Goal: Task Accomplishment & Management: Use online tool/utility

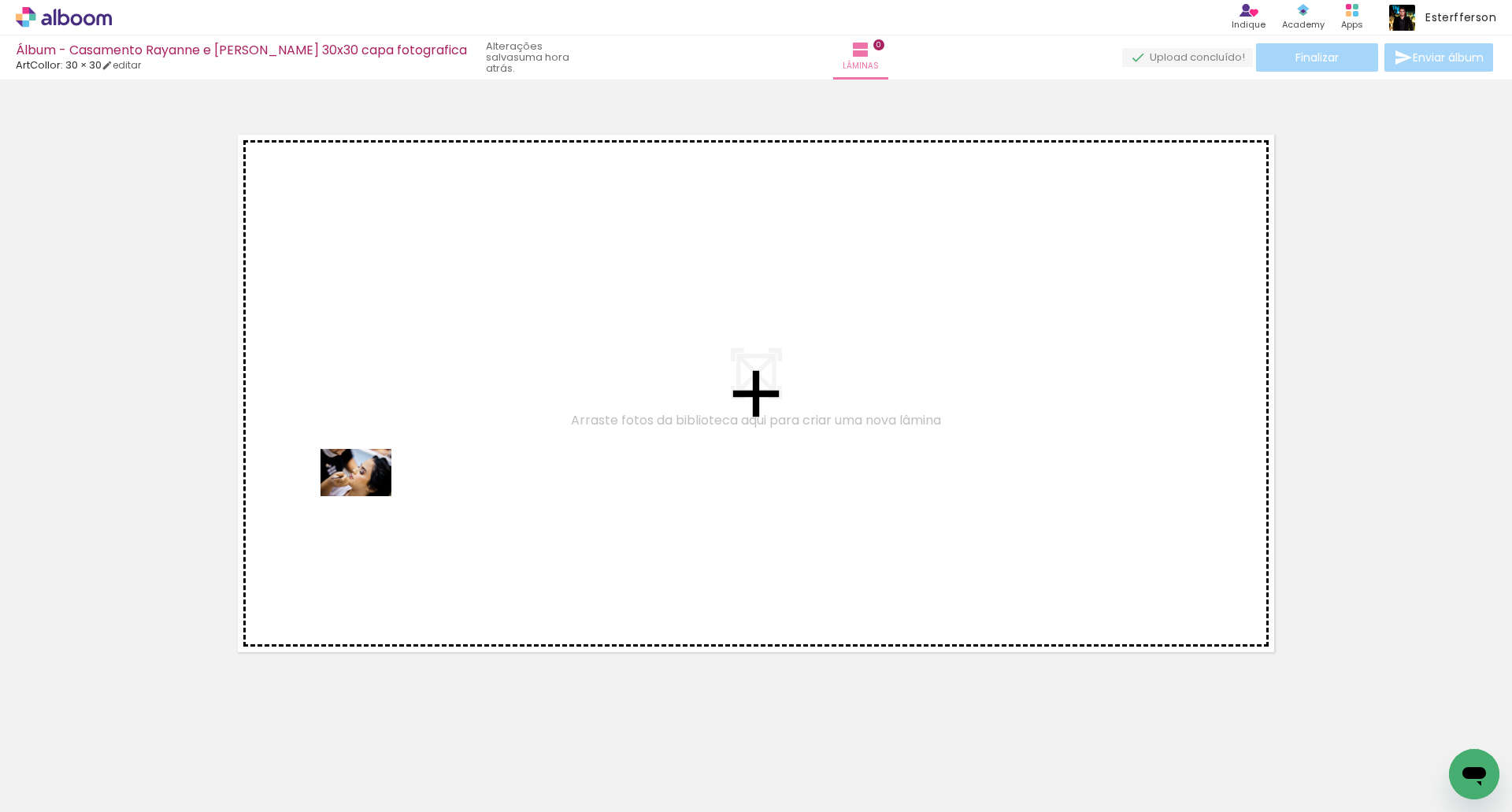
drag, startPoint x: 174, startPoint y: 764, endPoint x: 368, endPoint y: 496, distance: 330.8
click at [368, 496] on quentale-workspace at bounding box center [756, 406] width 1512 height 812
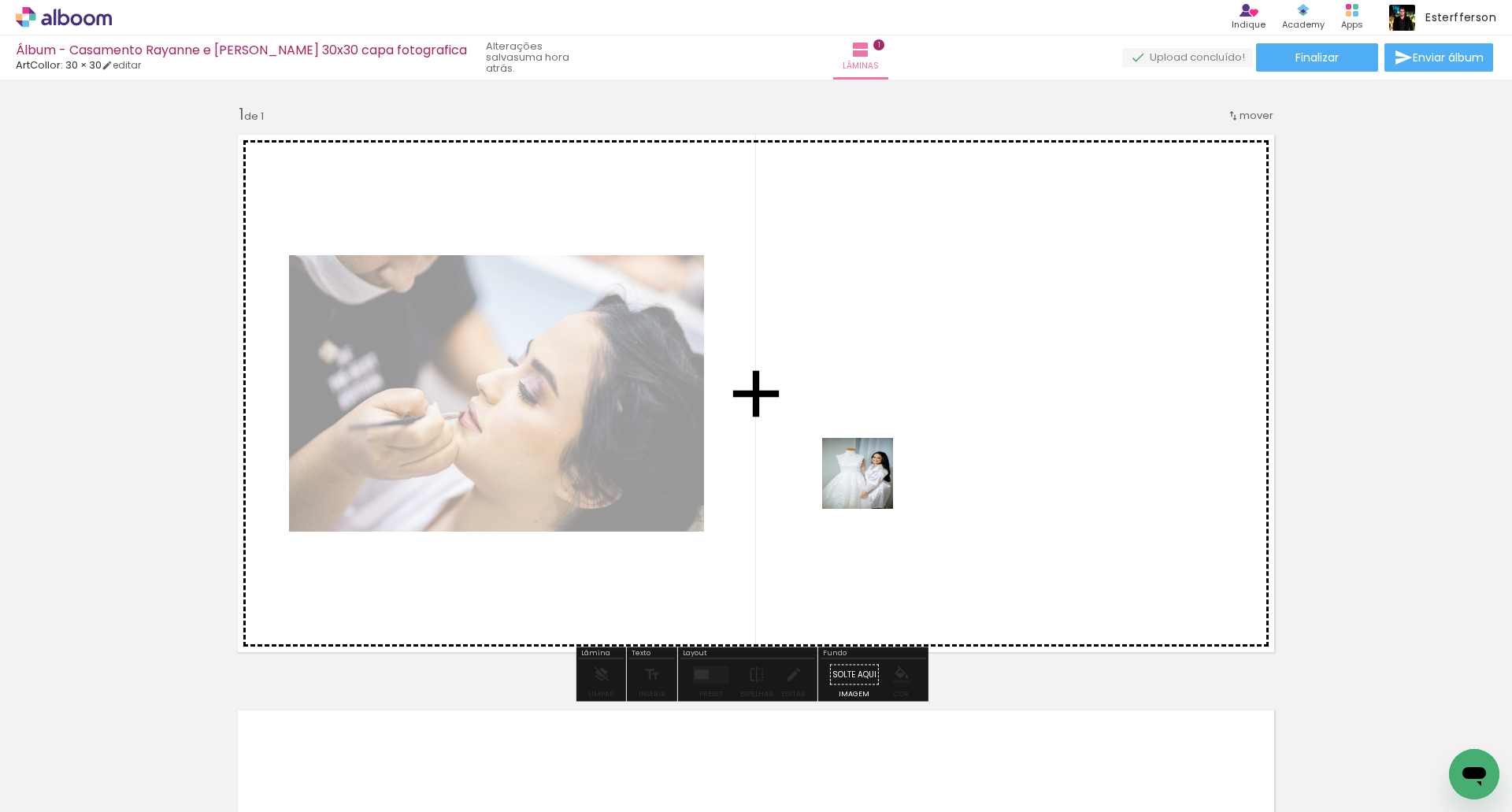
drag, startPoint x: 423, startPoint y: 754, endPoint x: 865, endPoint y: 482, distance: 519.0
click at [870, 484] on quentale-workspace at bounding box center [756, 406] width 1512 height 812
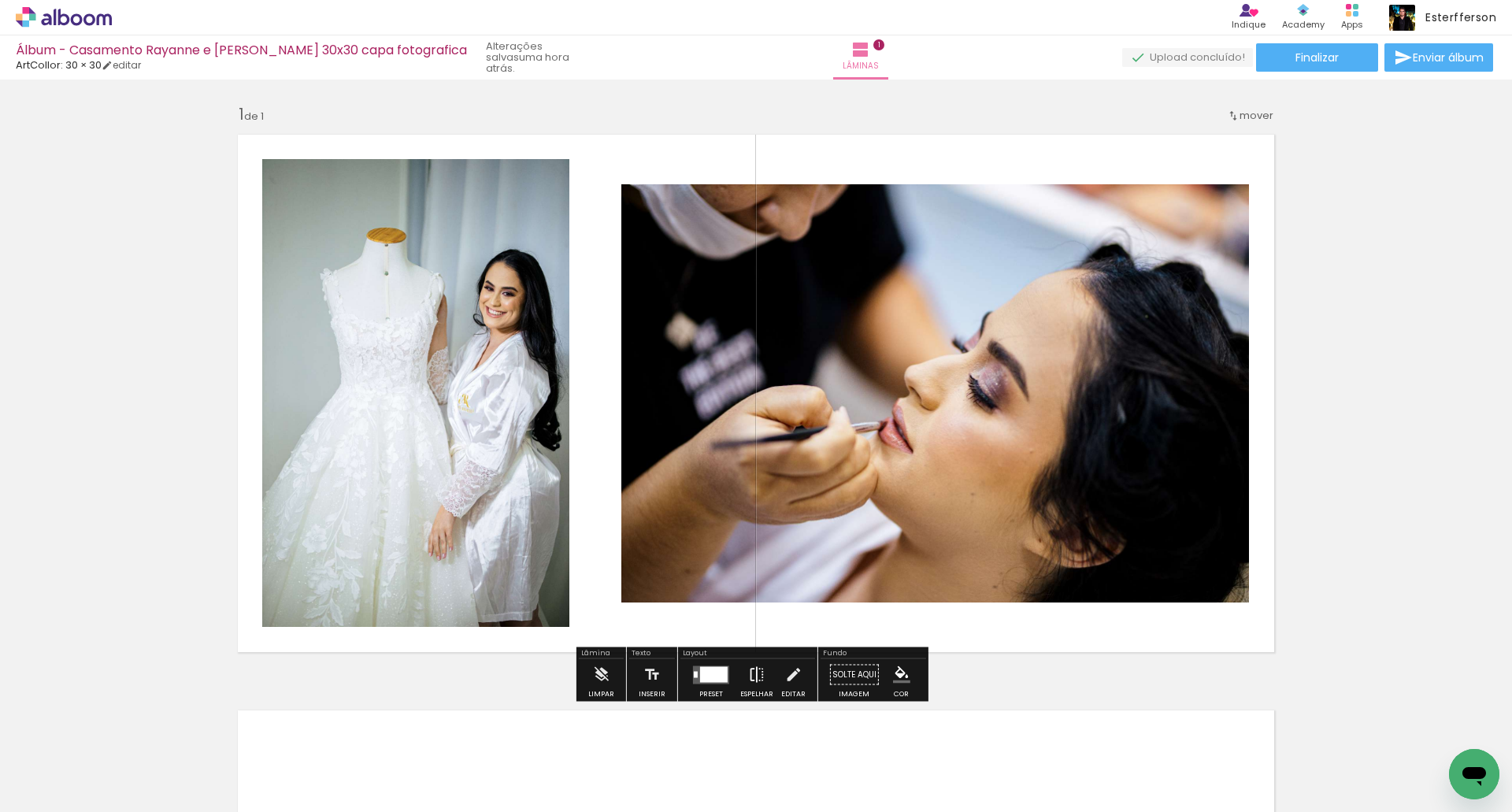
click at [751, 673] on iron-icon at bounding box center [756, 674] width 17 height 31
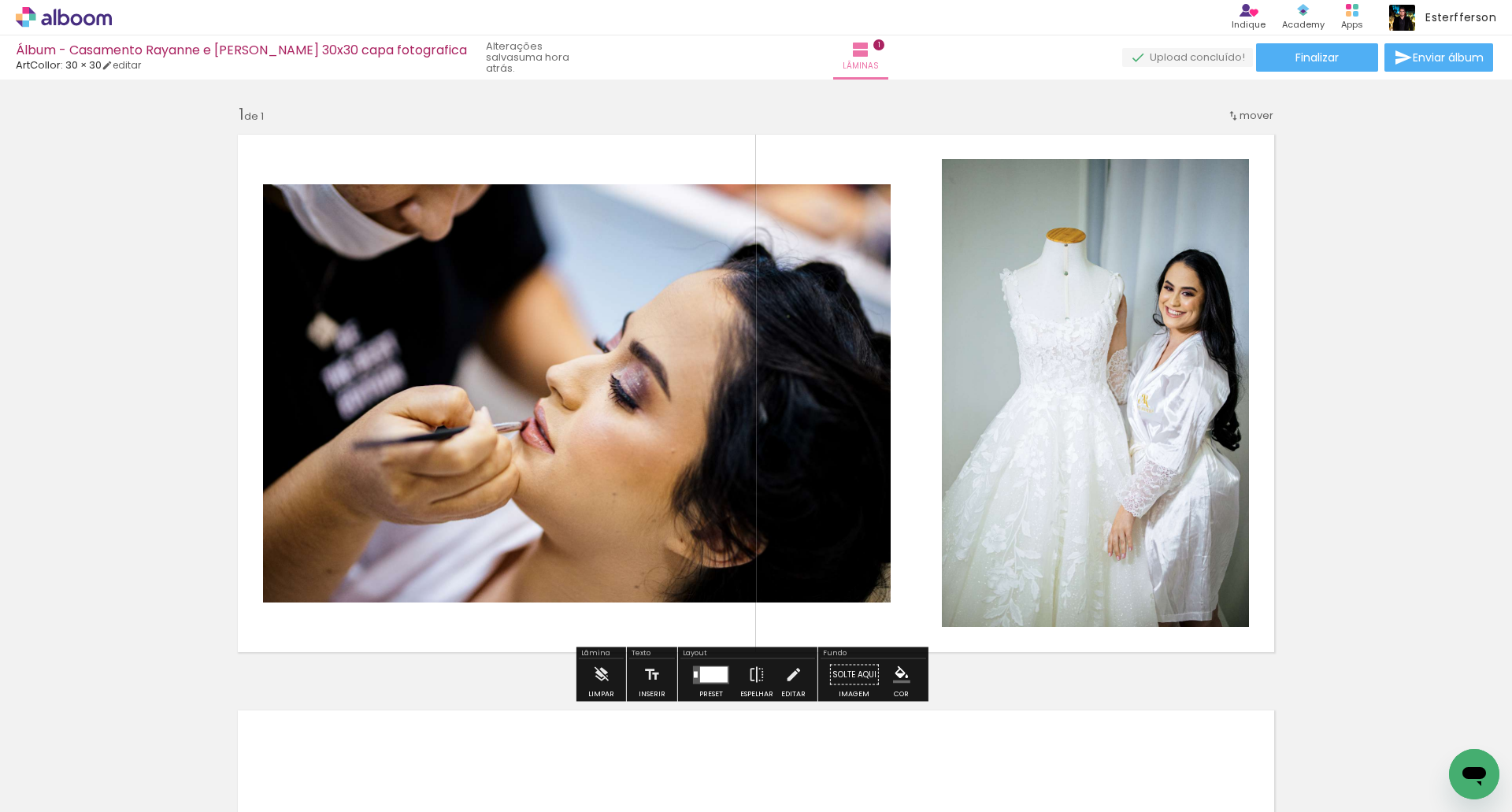
drag, startPoint x: 707, startPoint y: 682, endPoint x: 1234, endPoint y: 275, distance: 665.9
click at [707, 681] on quentale-layouter at bounding box center [711, 674] width 36 height 18
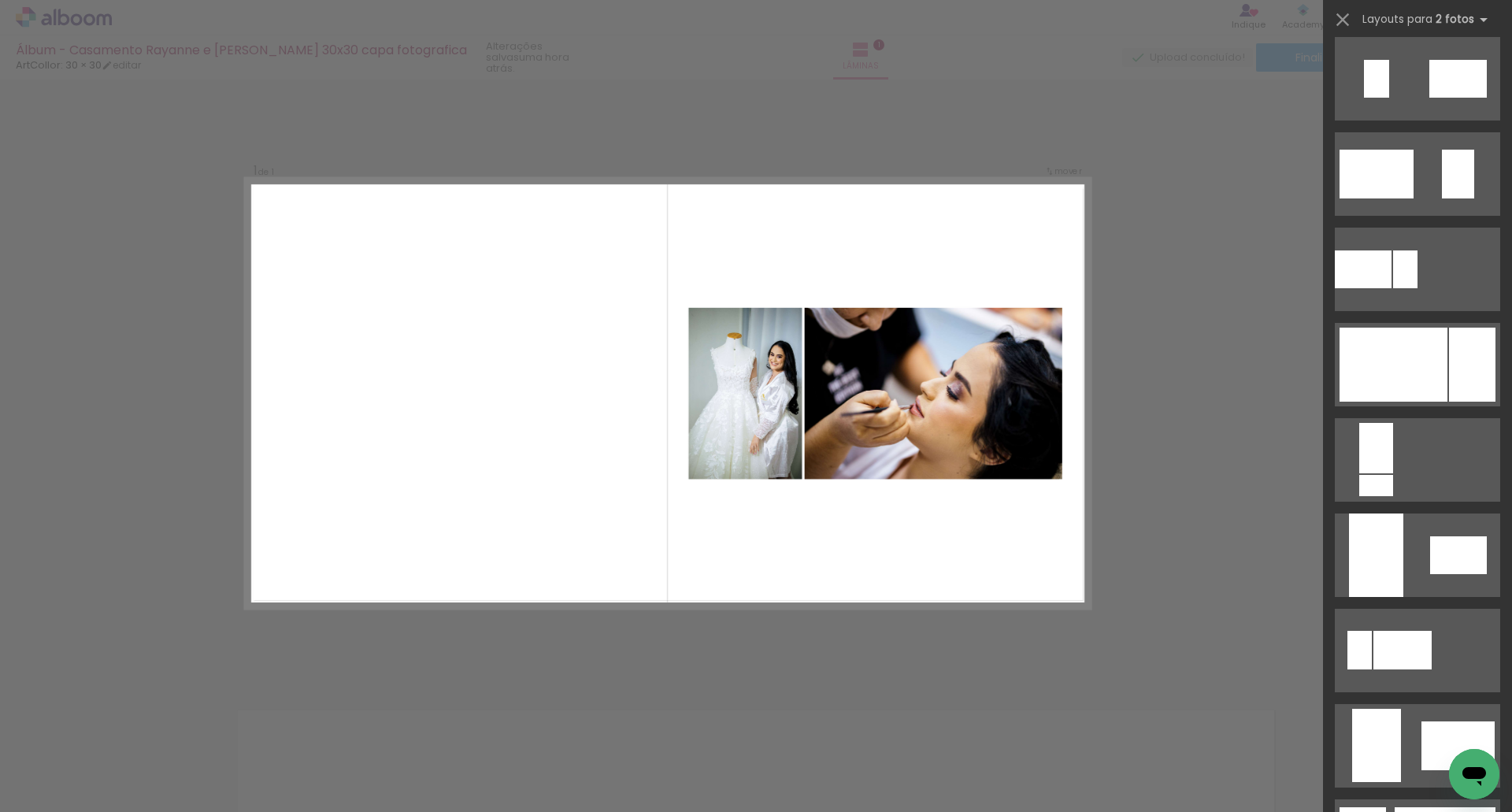
scroll to position [551, 0]
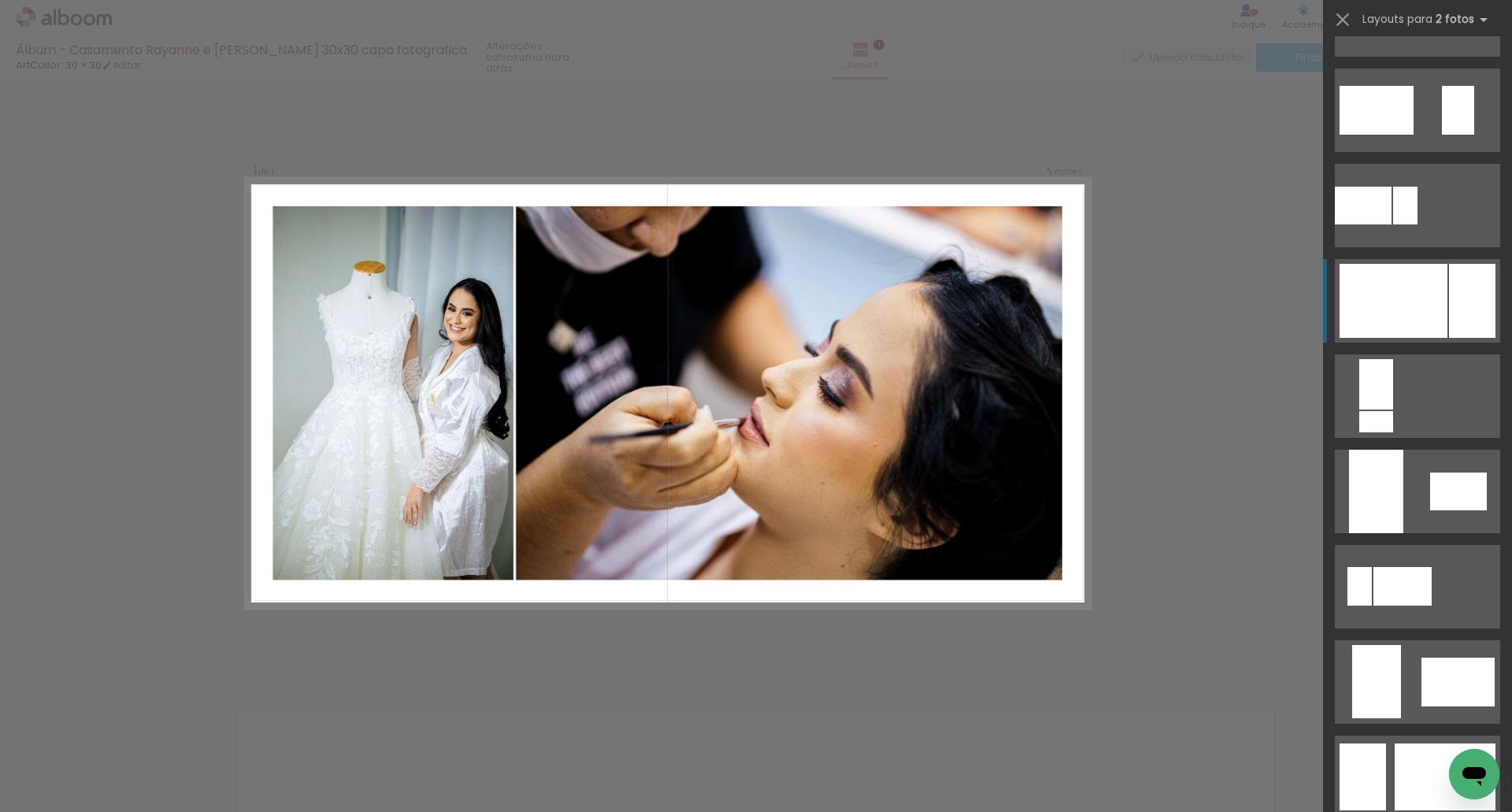
click at [1407, 283] on div at bounding box center [1392, 301] width 107 height 74
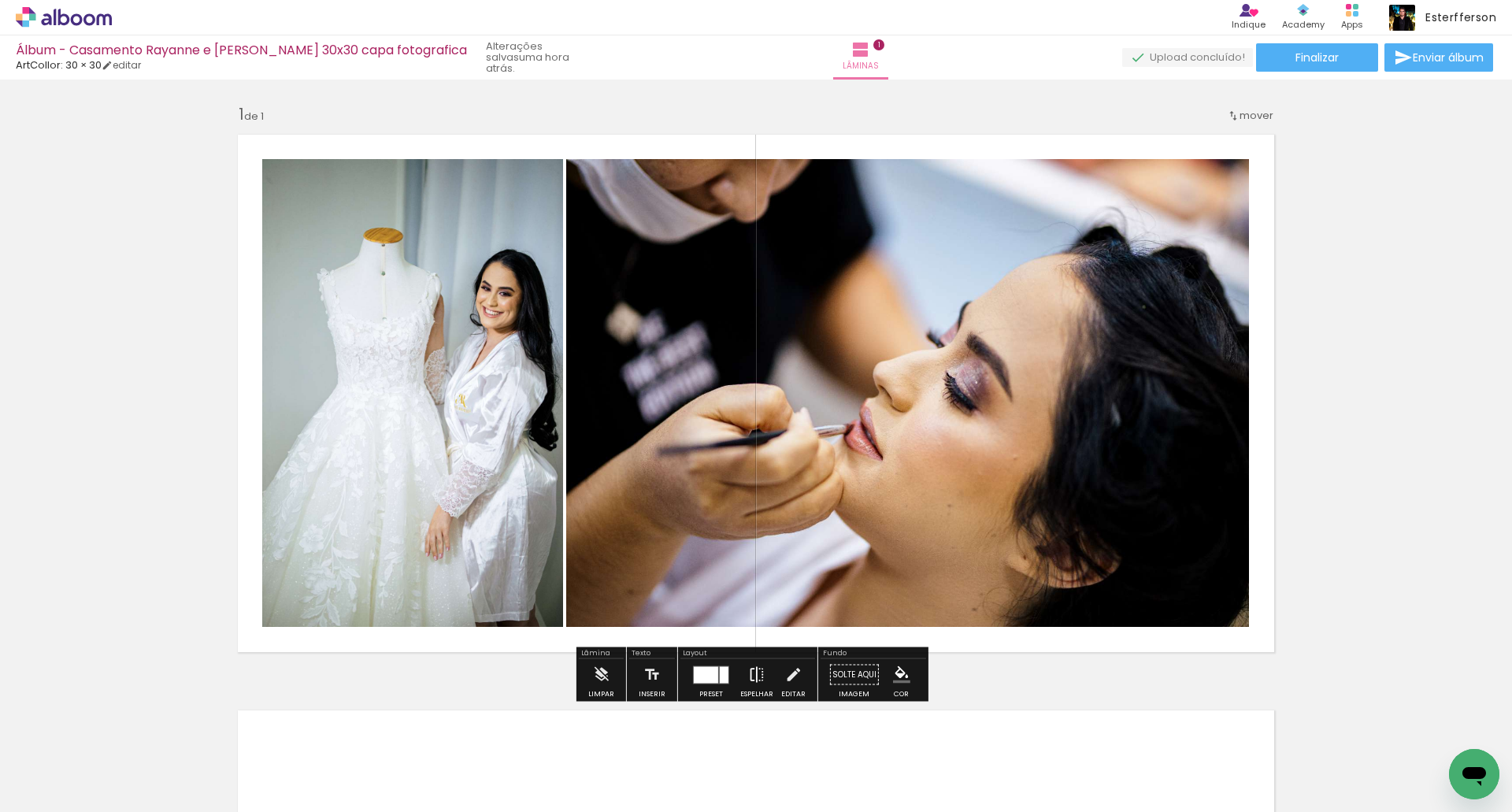
click at [748, 677] on iron-icon at bounding box center [756, 674] width 17 height 31
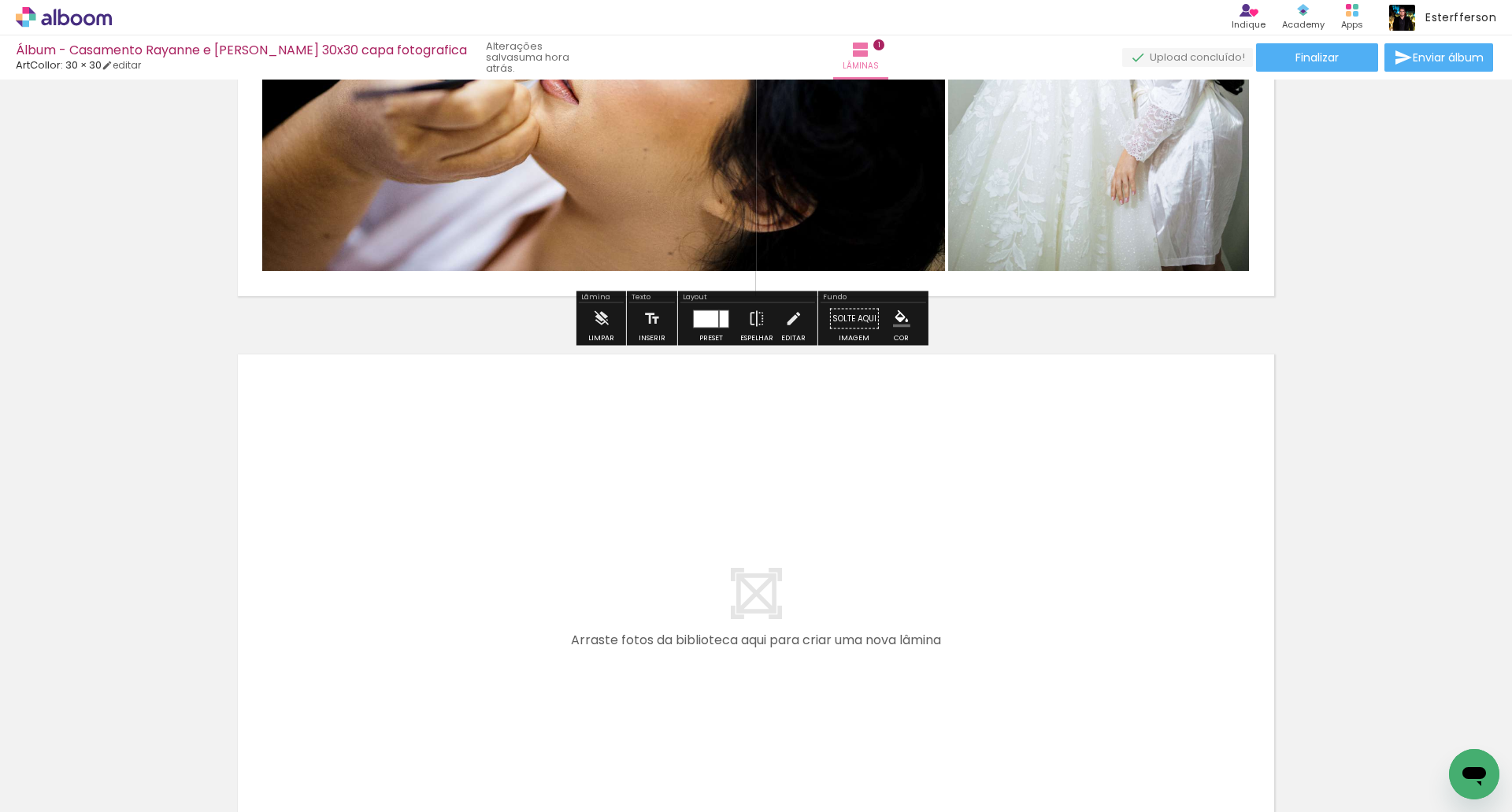
scroll to position [394, 0]
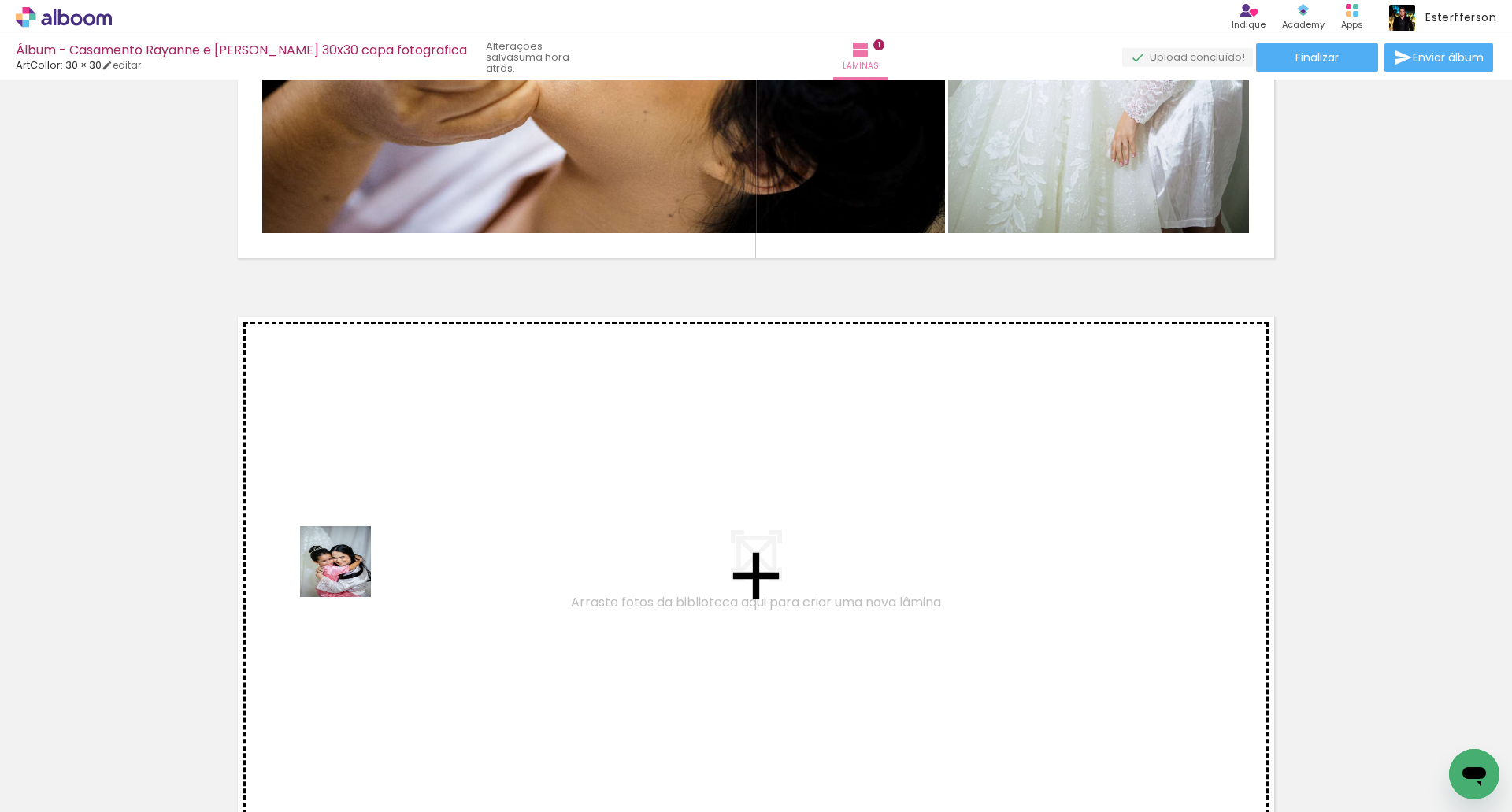
drag, startPoint x: 245, startPoint y: 764, endPoint x: 352, endPoint y: 550, distance: 239.3
click at [352, 550] on quentale-workspace at bounding box center [756, 406] width 1512 height 812
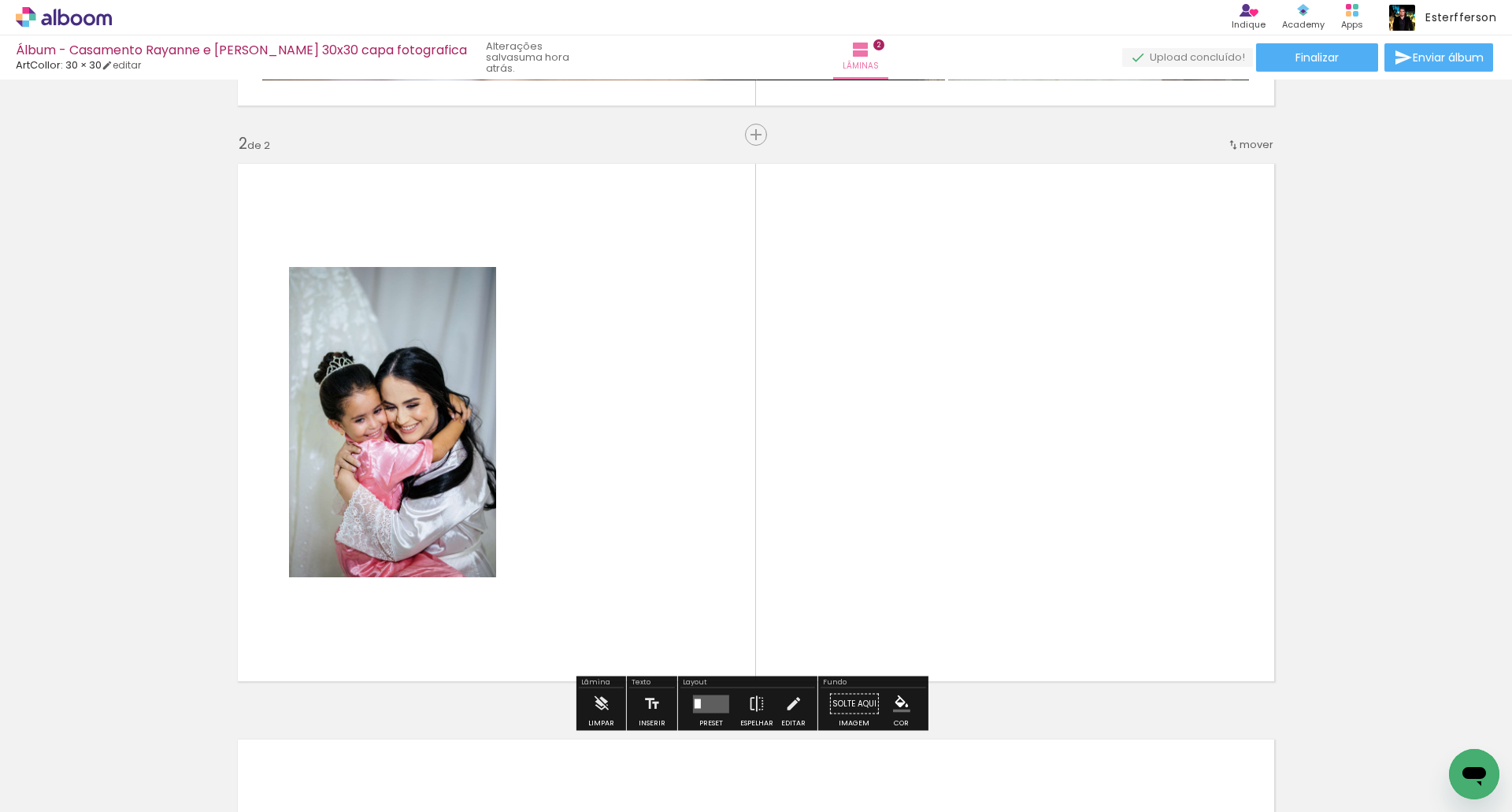
scroll to position [572, 0]
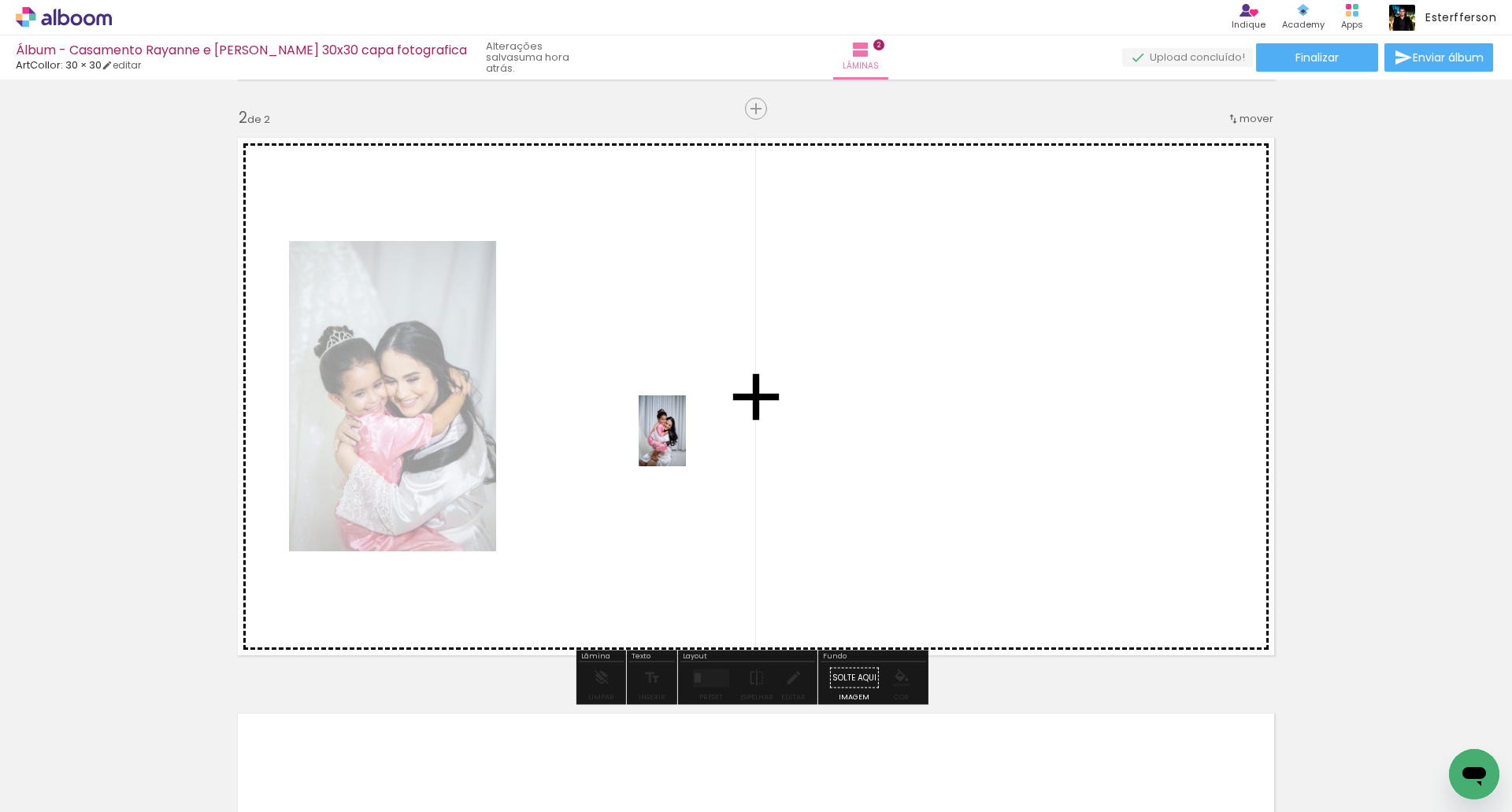
drag, startPoint x: 337, startPoint y: 762, endPoint x: 686, endPoint y: 443, distance: 472.8
click at [686, 443] on quentale-workspace at bounding box center [756, 406] width 1512 height 812
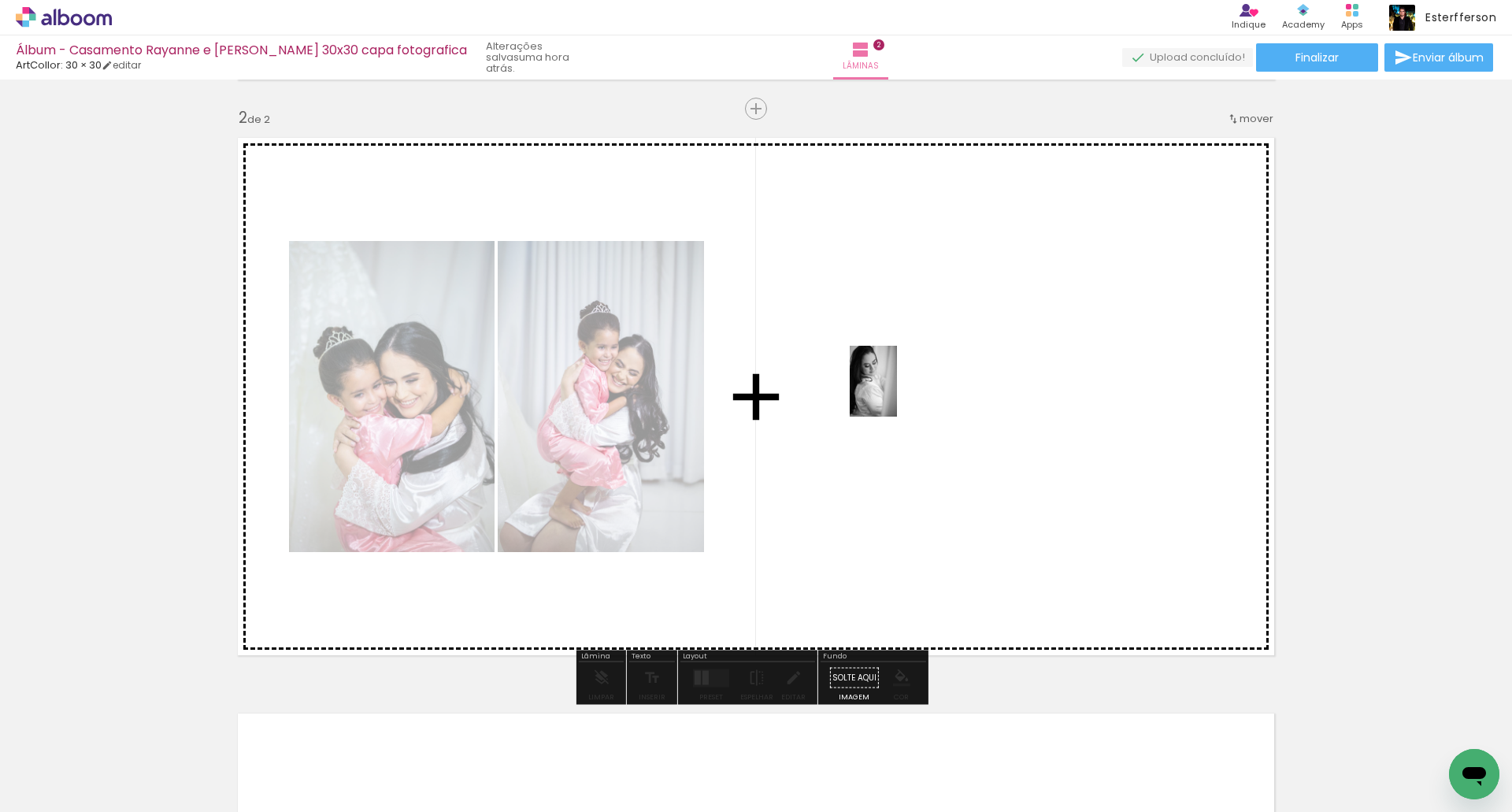
drag, startPoint x: 519, startPoint y: 765, endPoint x: 897, endPoint y: 393, distance: 530.3
click at [897, 393] on quentale-workspace at bounding box center [756, 406] width 1512 height 812
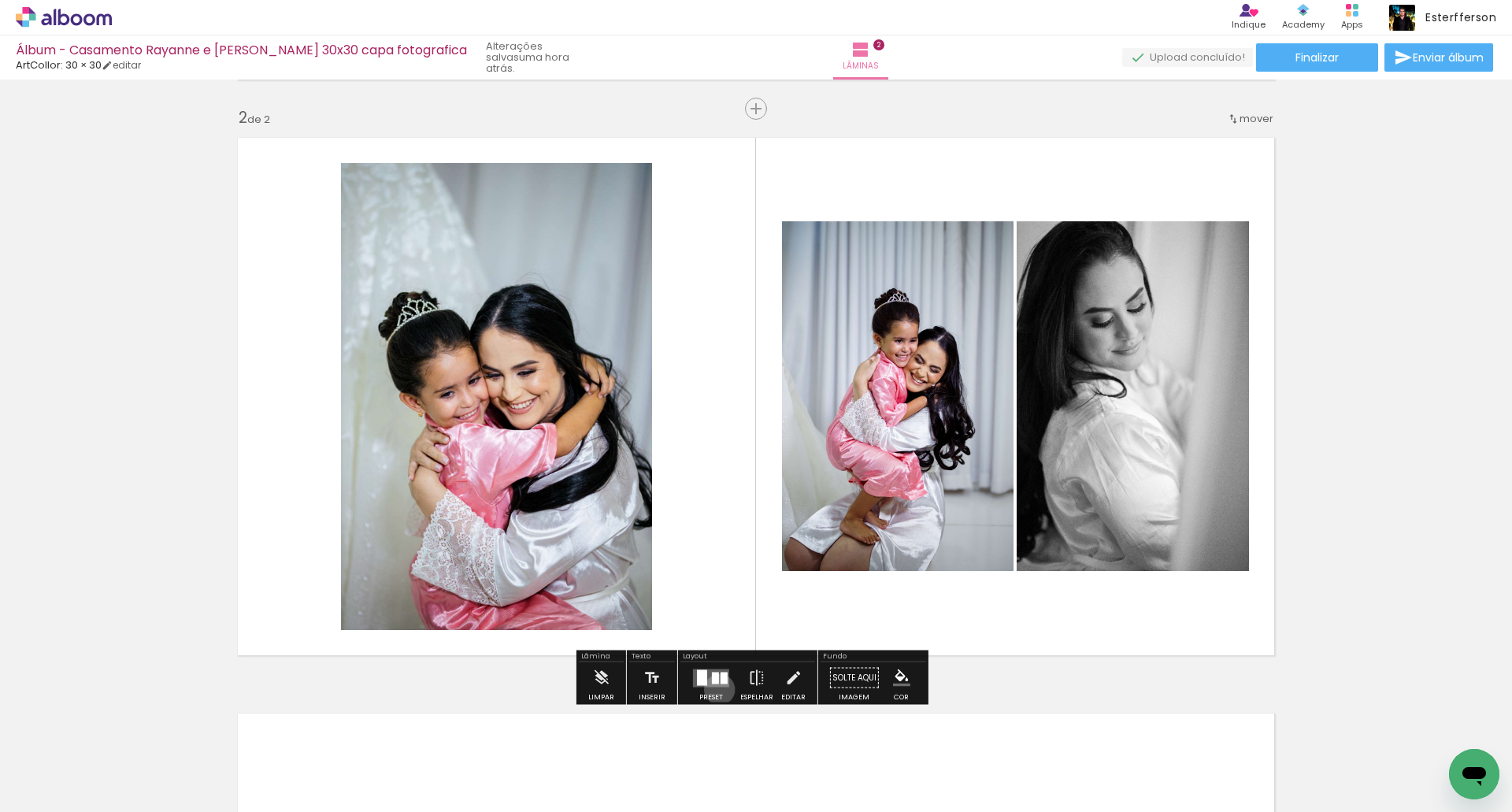
drag, startPoint x: 716, startPoint y: 689, endPoint x: 1038, endPoint y: 510, distance: 368.4
click at [716, 688] on div at bounding box center [711, 678] width 43 height 31
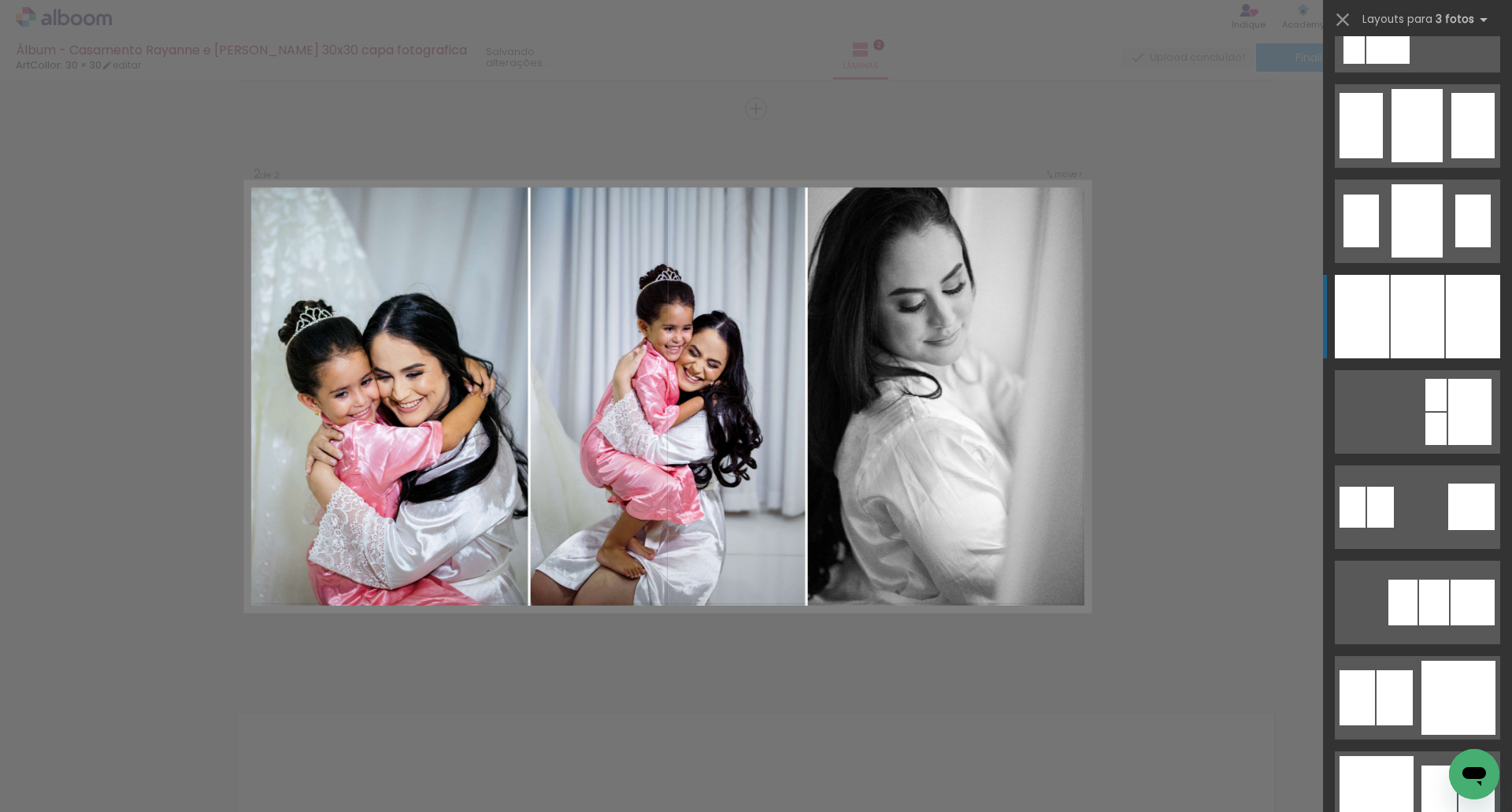
scroll to position [1260, 0]
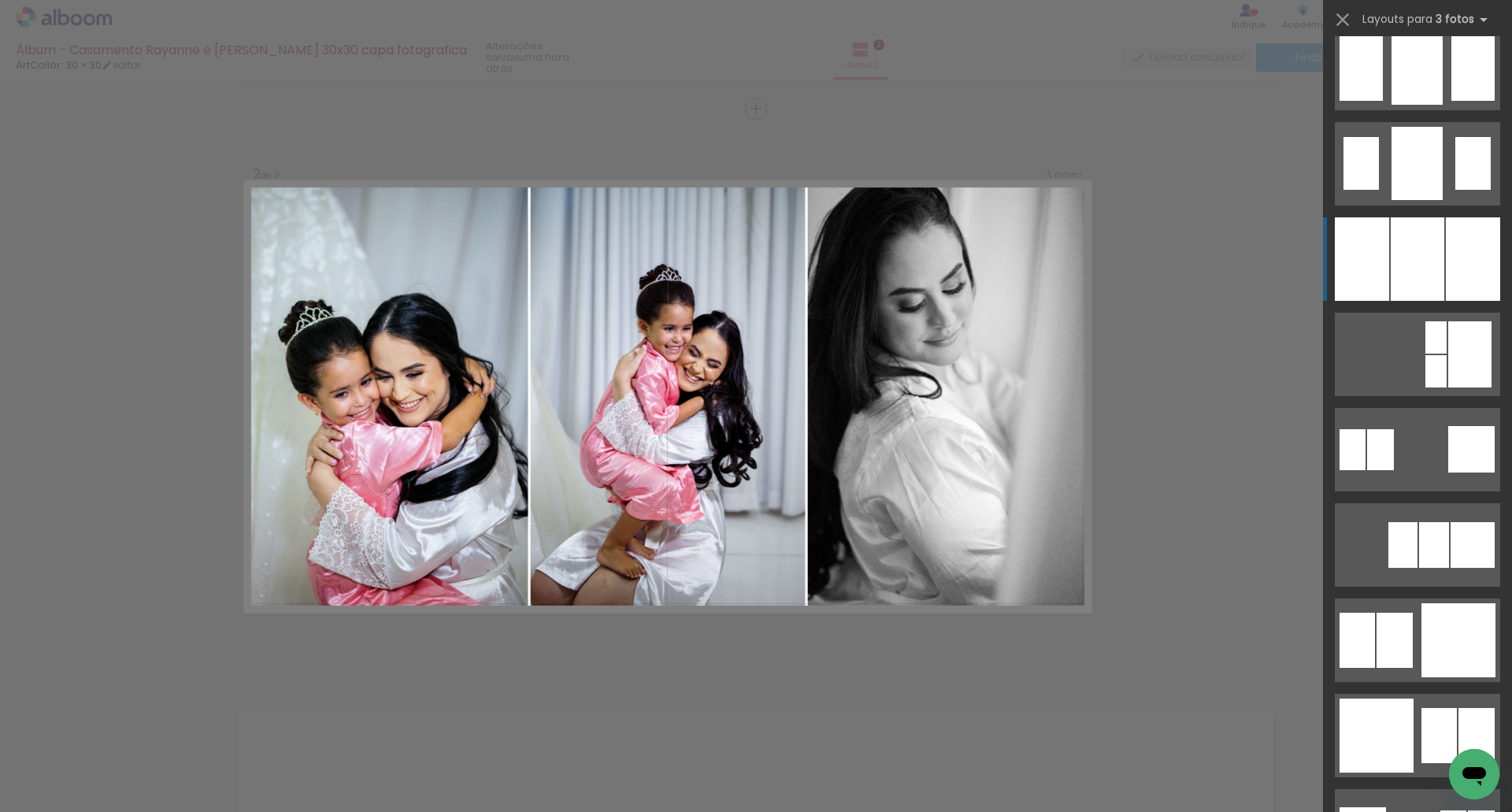
click at [1420, 273] on div at bounding box center [1417, 260] width 53 height 84
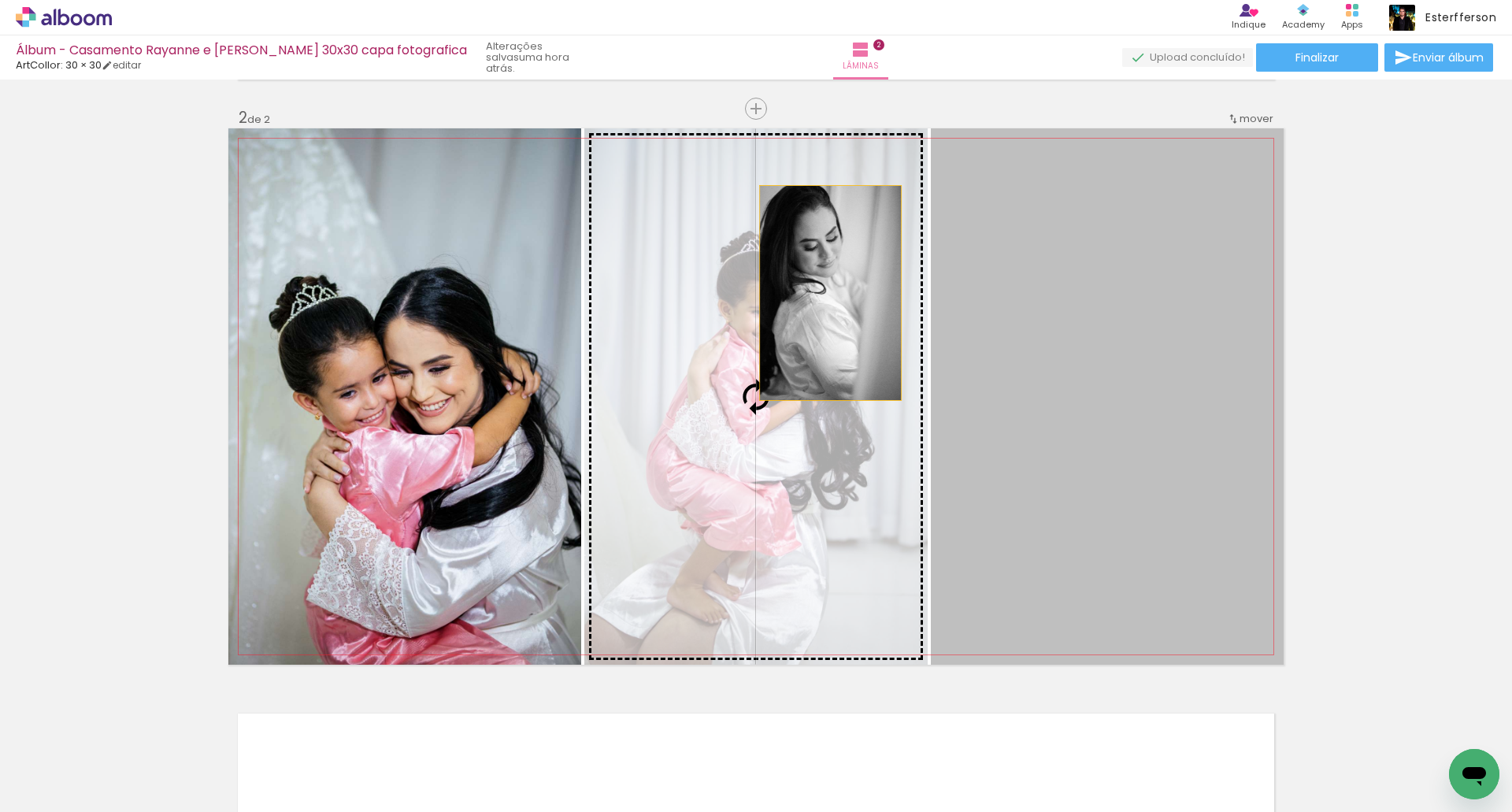
drag, startPoint x: 824, startPoint y: 293, endPoint x: 765, endPoint y: 292, distance: 59.0
click at [0, 0] on slot at bounding box center [0, 0] width 0 height 0
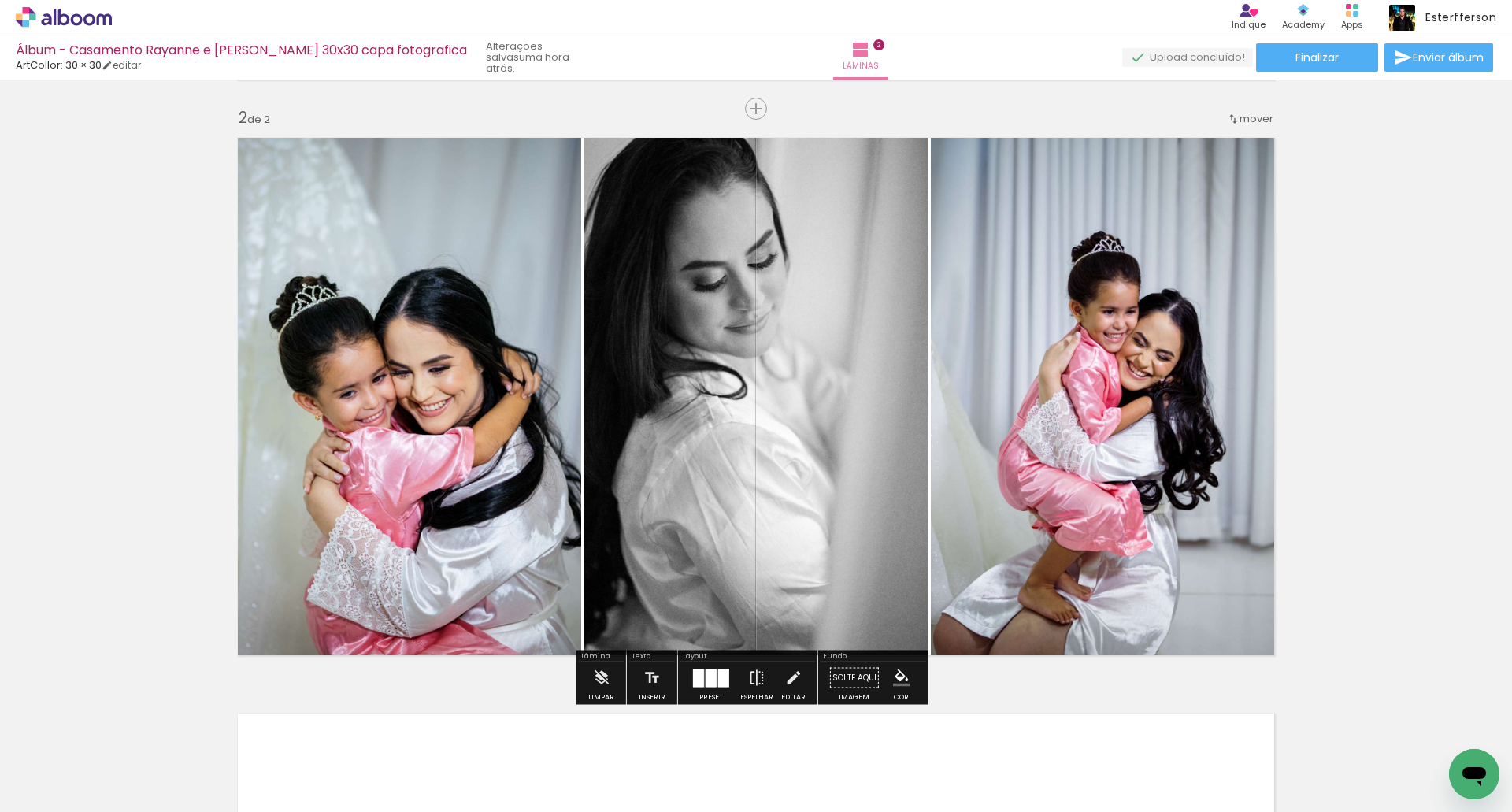
click at [1325, 306] on div "Inserir lâmina 1 de 2 Inserir lâmina 2 de 2" at bounding box center [756, 377] width 1512 height 1729
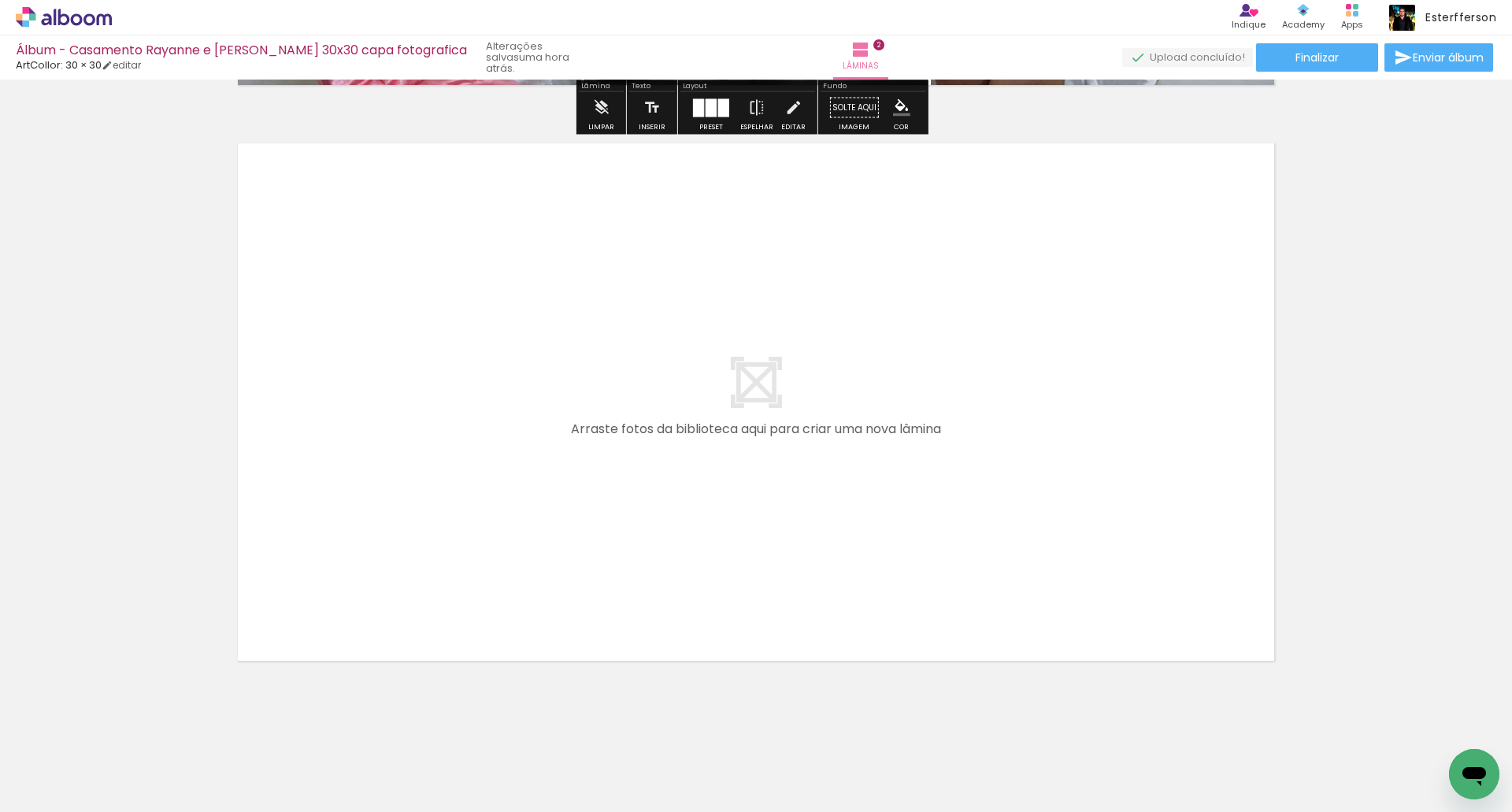
scroll to position [1154, 0]
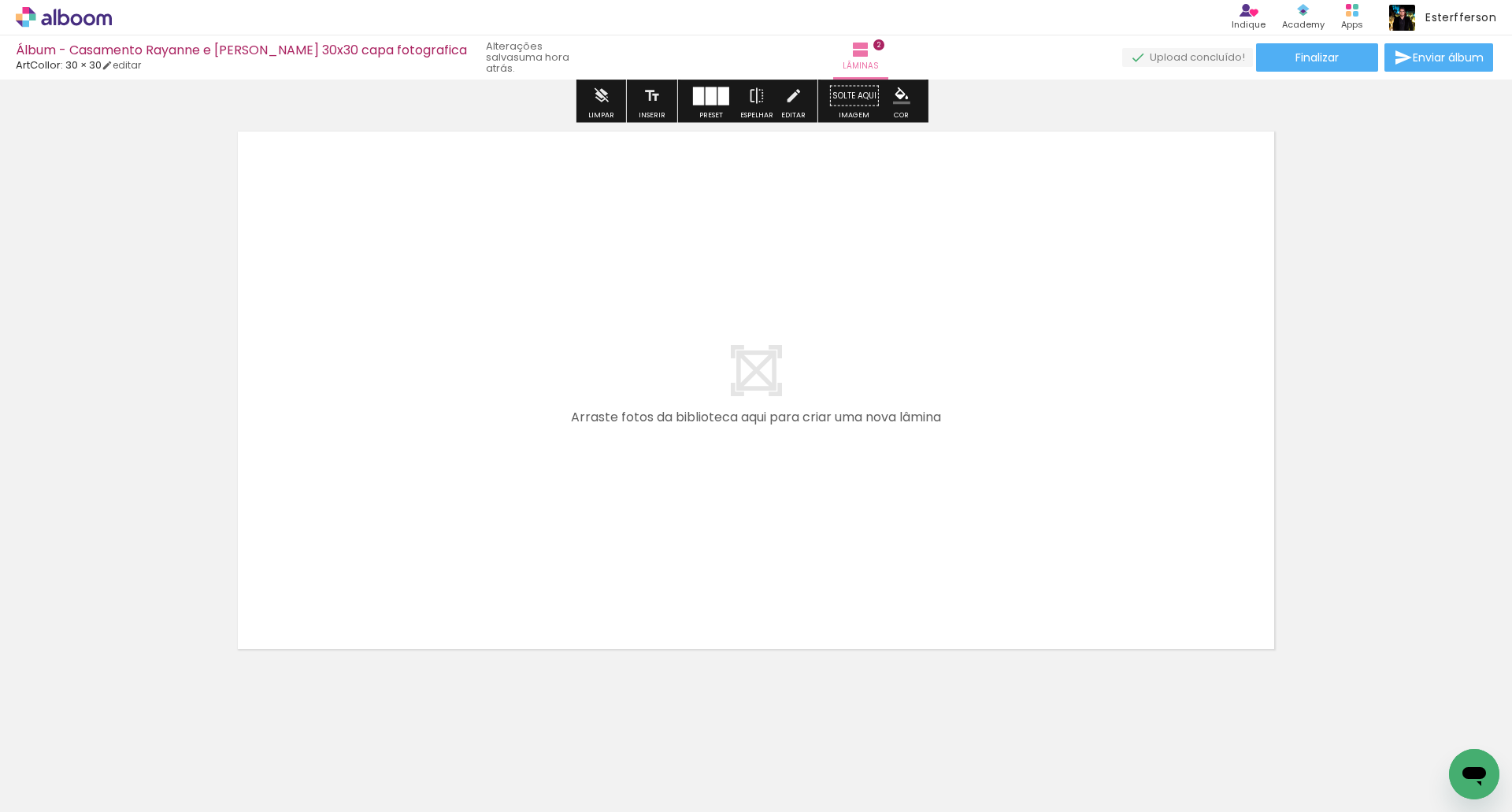
drag, startPoint x: 600, startPoint y: 760, endPoint x: 431, endPoint y: 430, distance: 370.8
click at [431, 430] on quentale-workspace at bounding box center [756, 406] width 1512 height 812
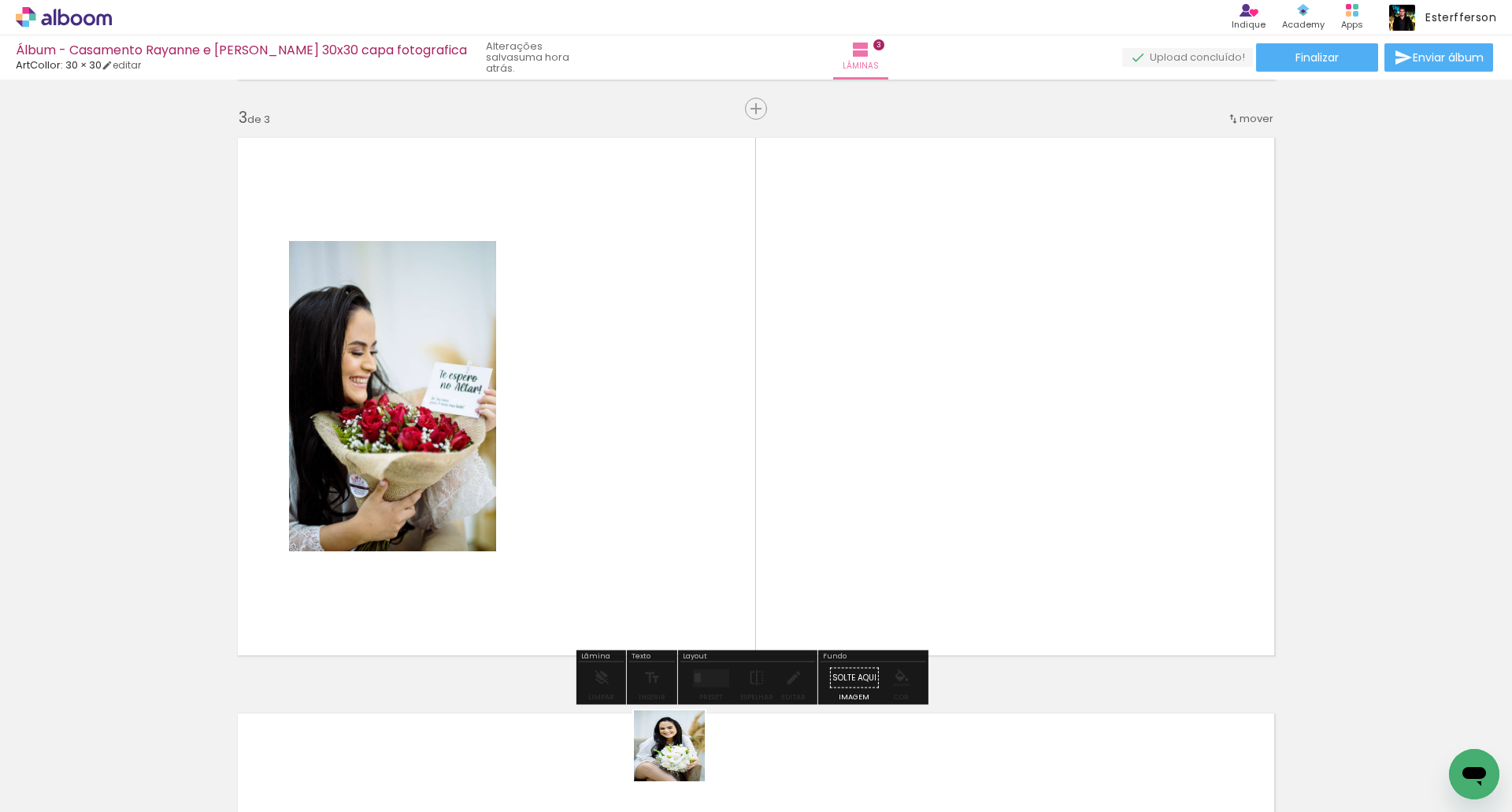
drag, startPoint x: 681, startPoint y: 758, endPoint x: 778, endPoint y: 317, distance: 451.5
click at [725, 472] on quentale-workspace at bounding box center [756, 406] width 1512 height 812
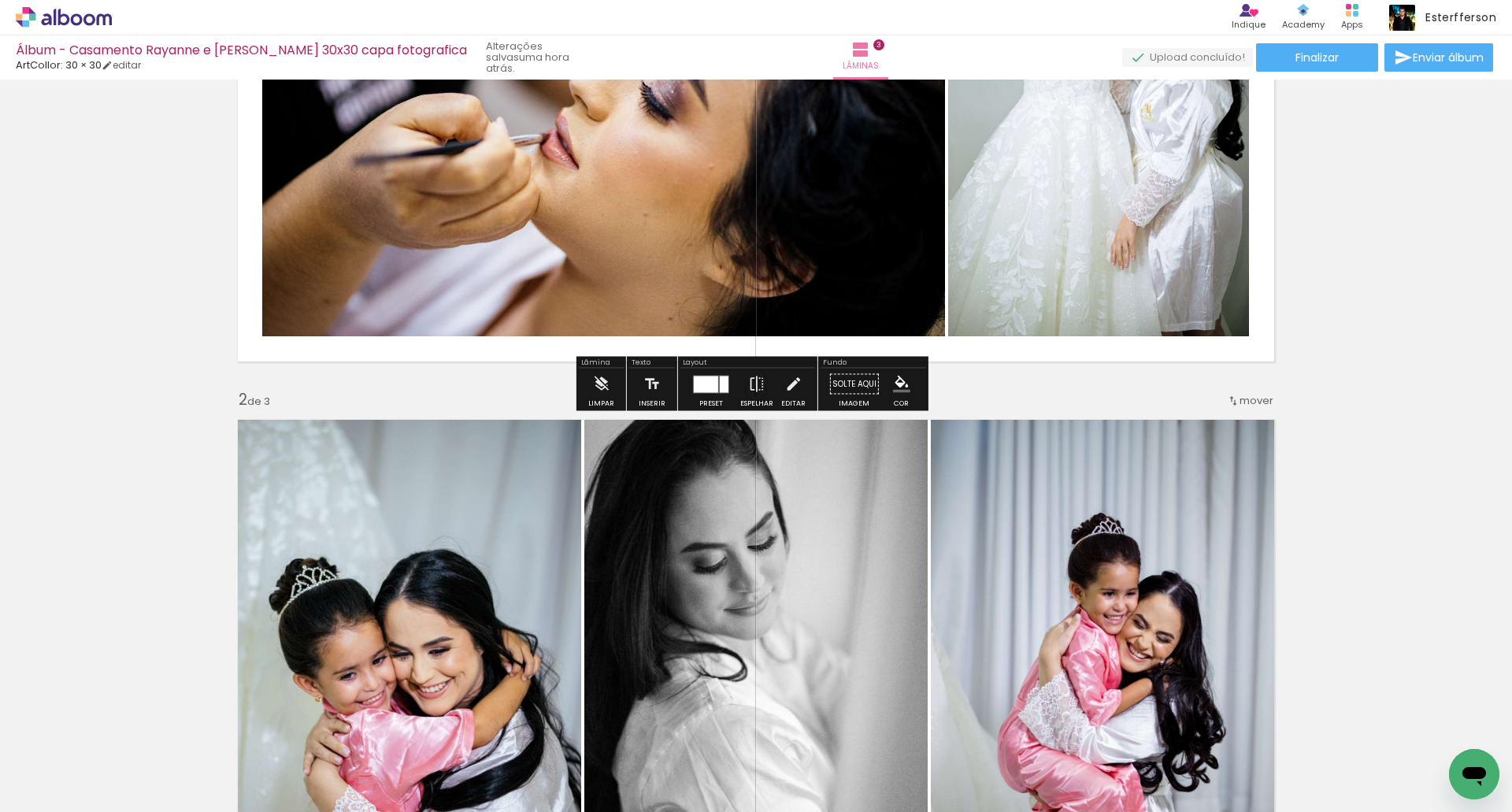
scroll to position [158, 0]
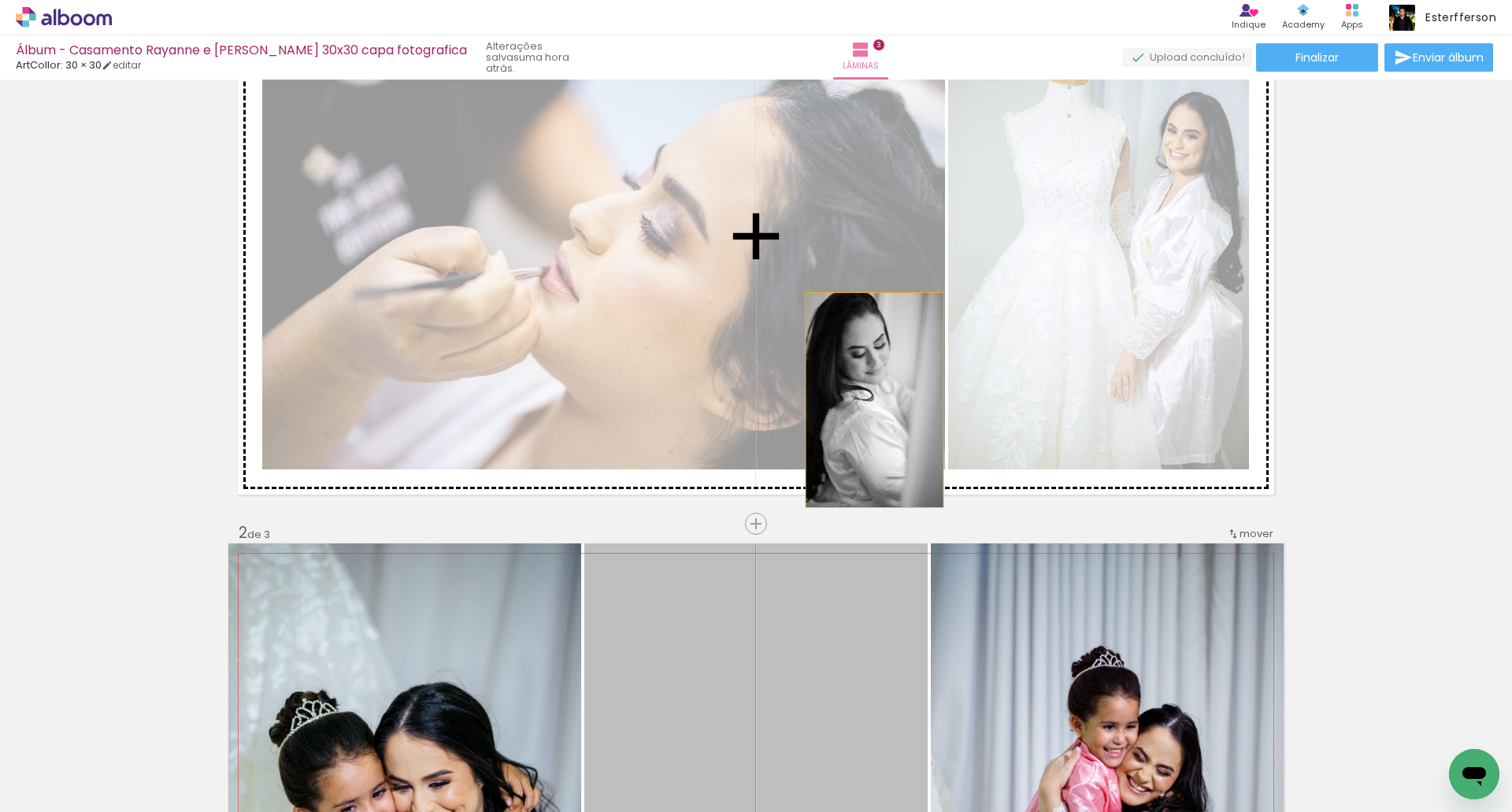
drag, startPoint x: 803, startPoint y: 635, endPoint x: 871, endPoint y: 379, distance: 264.9
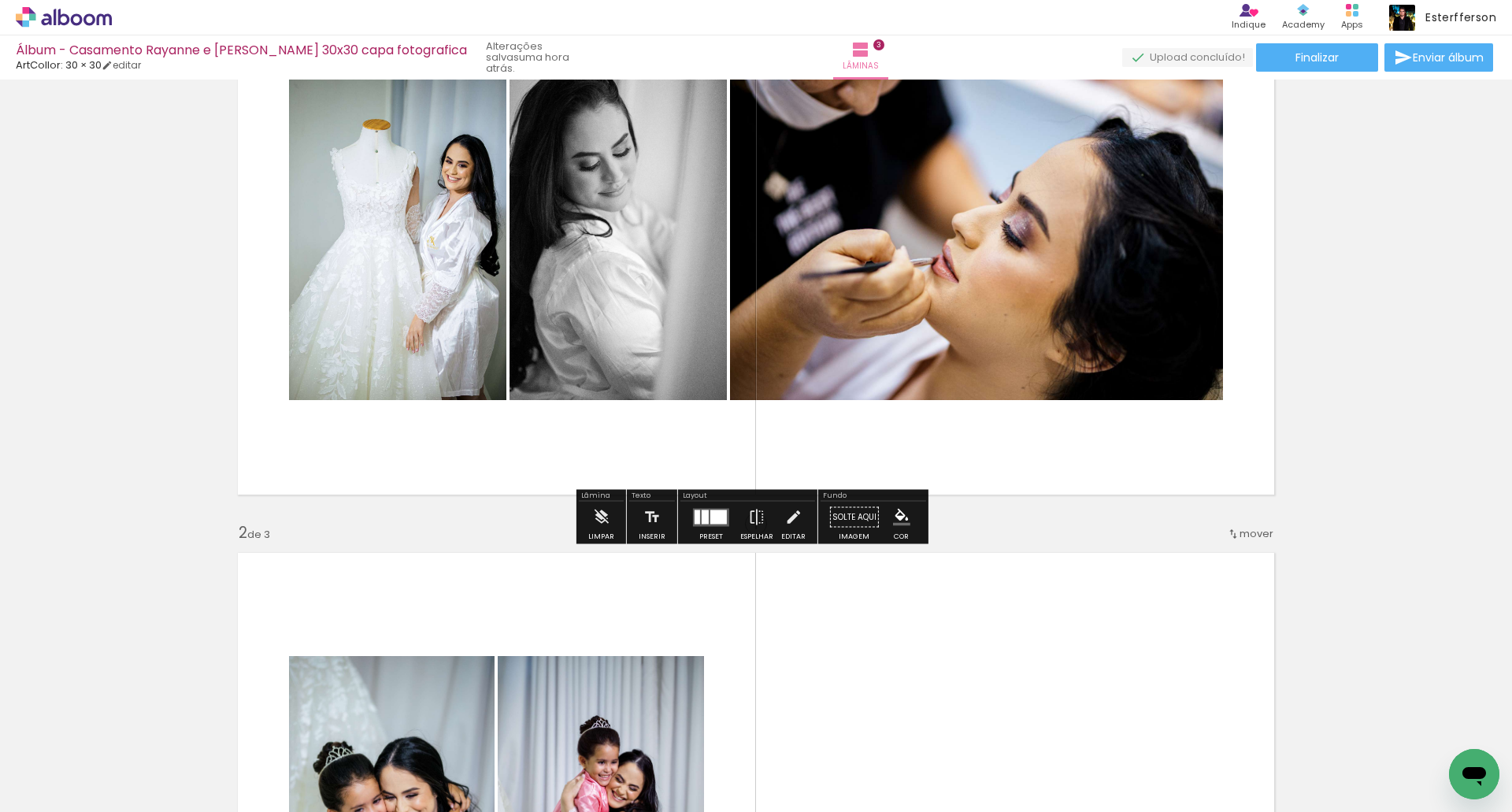
click at [712, 515] on div at bounding box center [718, 516] width 16 height 14
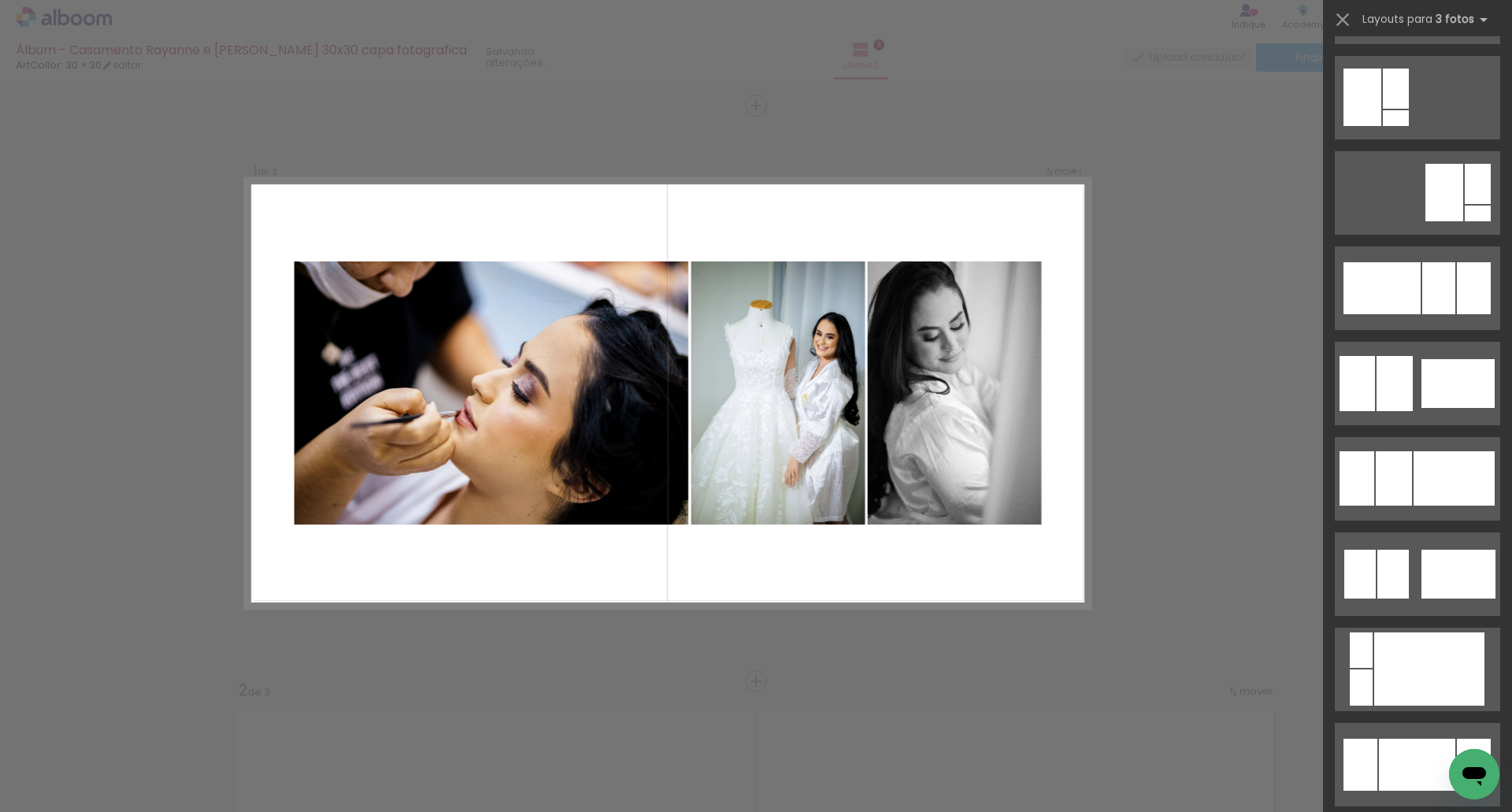
scroll to position [1024, 0]
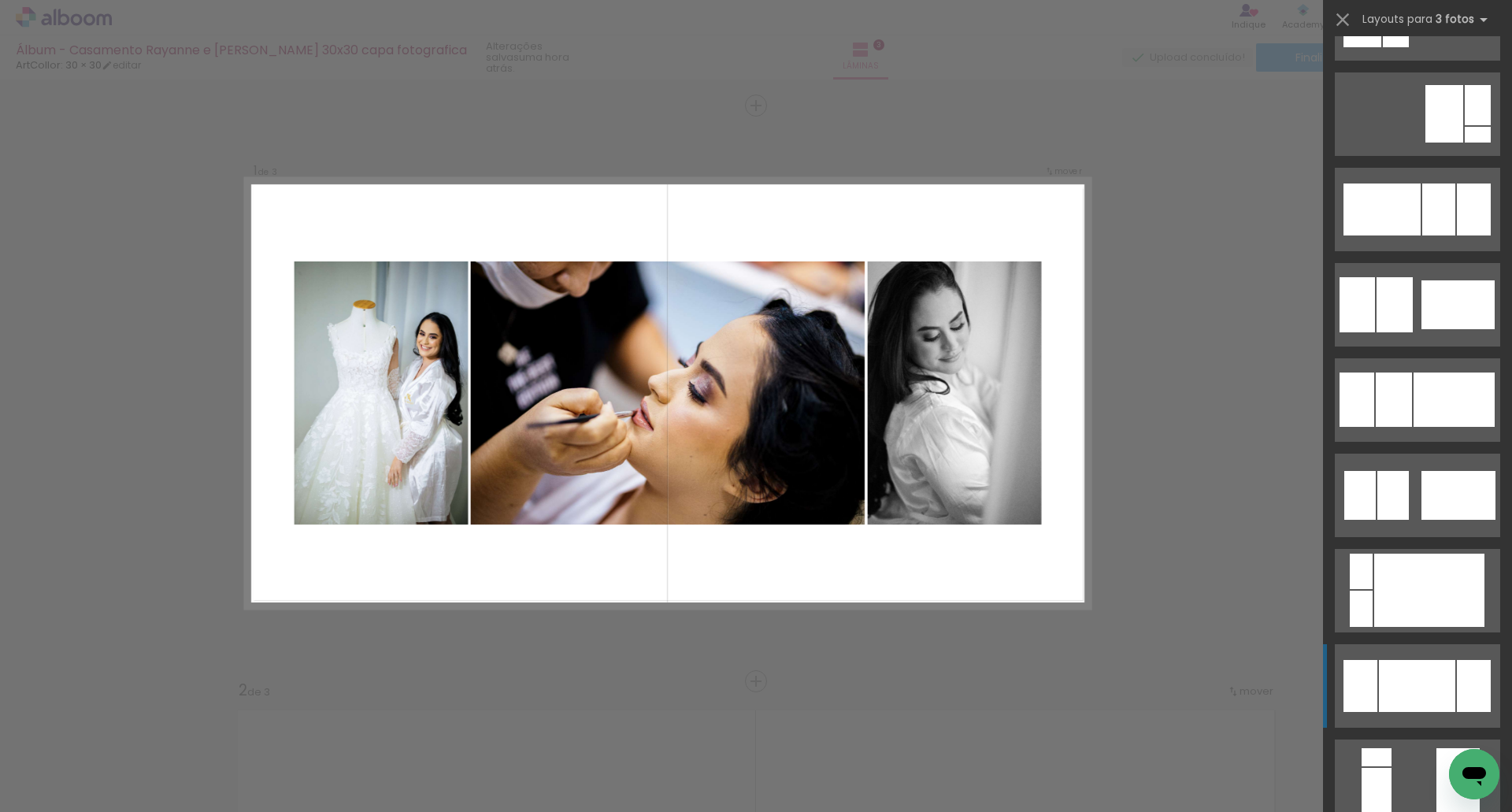
click at [1402, 671] on div at bounding box center [1417, 686] width 76 height 52
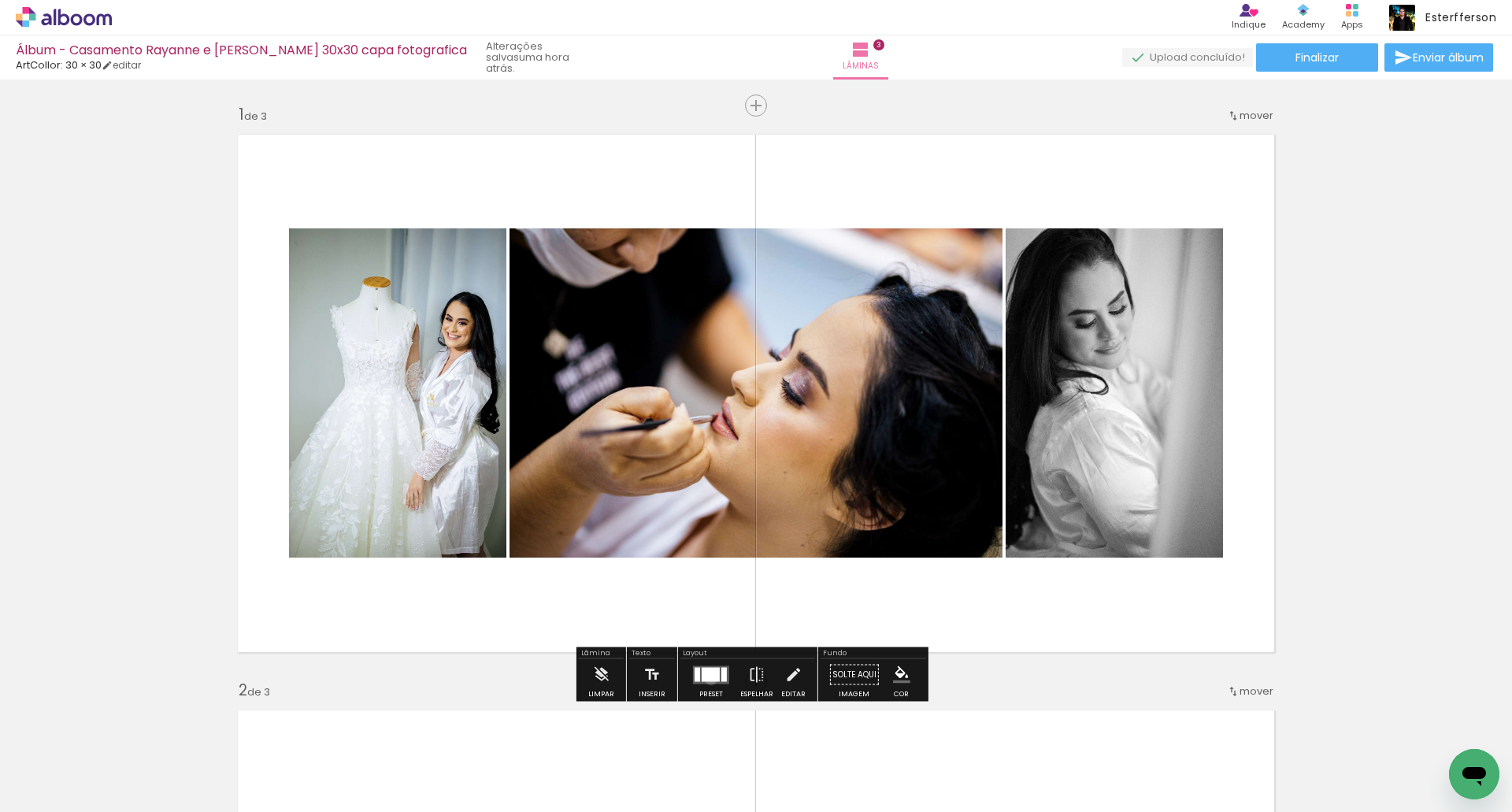
drag, startPoint x: 707, startPoint y: 678, endPoint x: 1122, endPoint y: 410, distance: 494.0
click at [708, 678] on div at bounding box center [710, 674] width 18 height 14
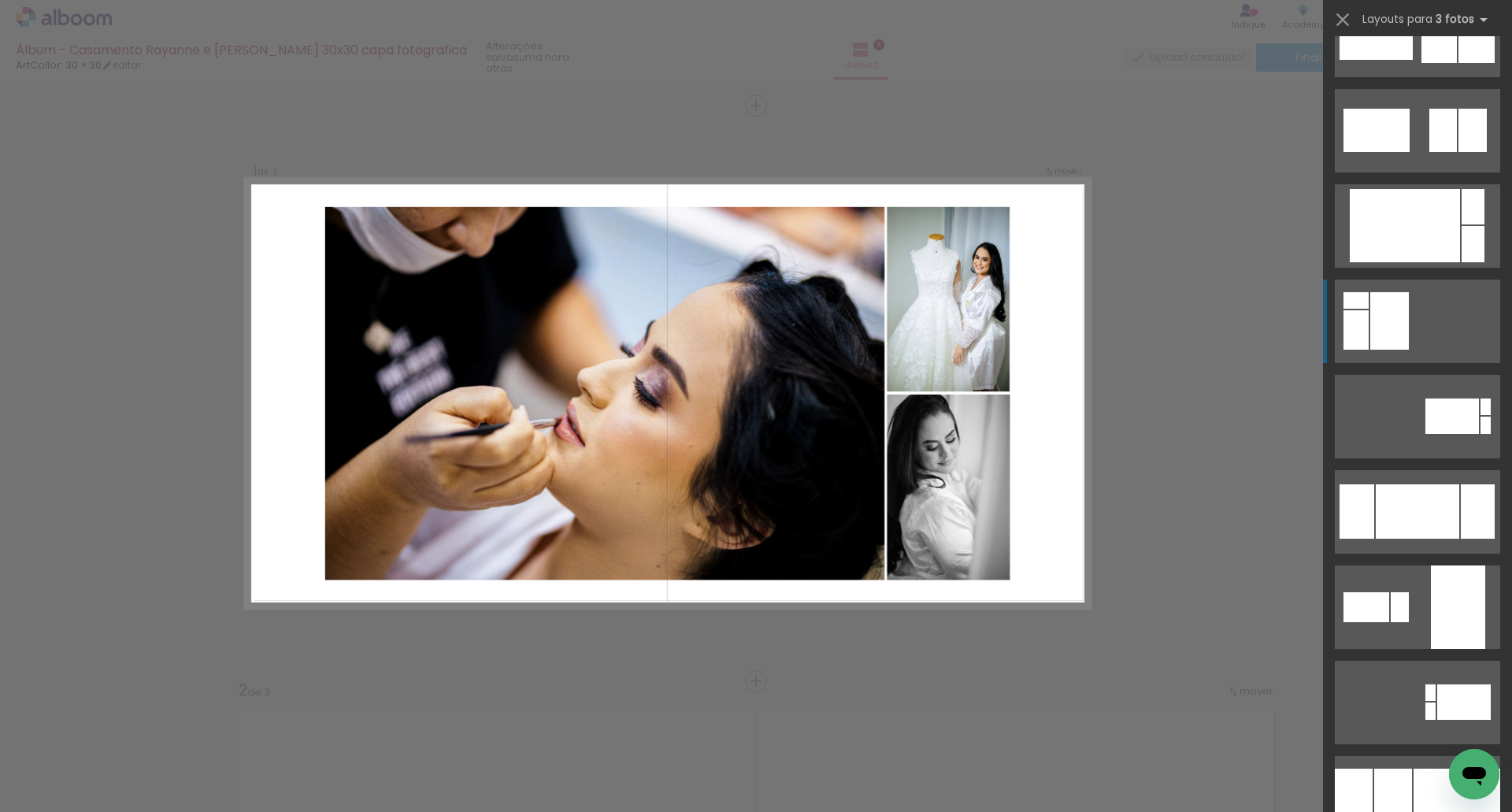
scroll to position [2848, 0]
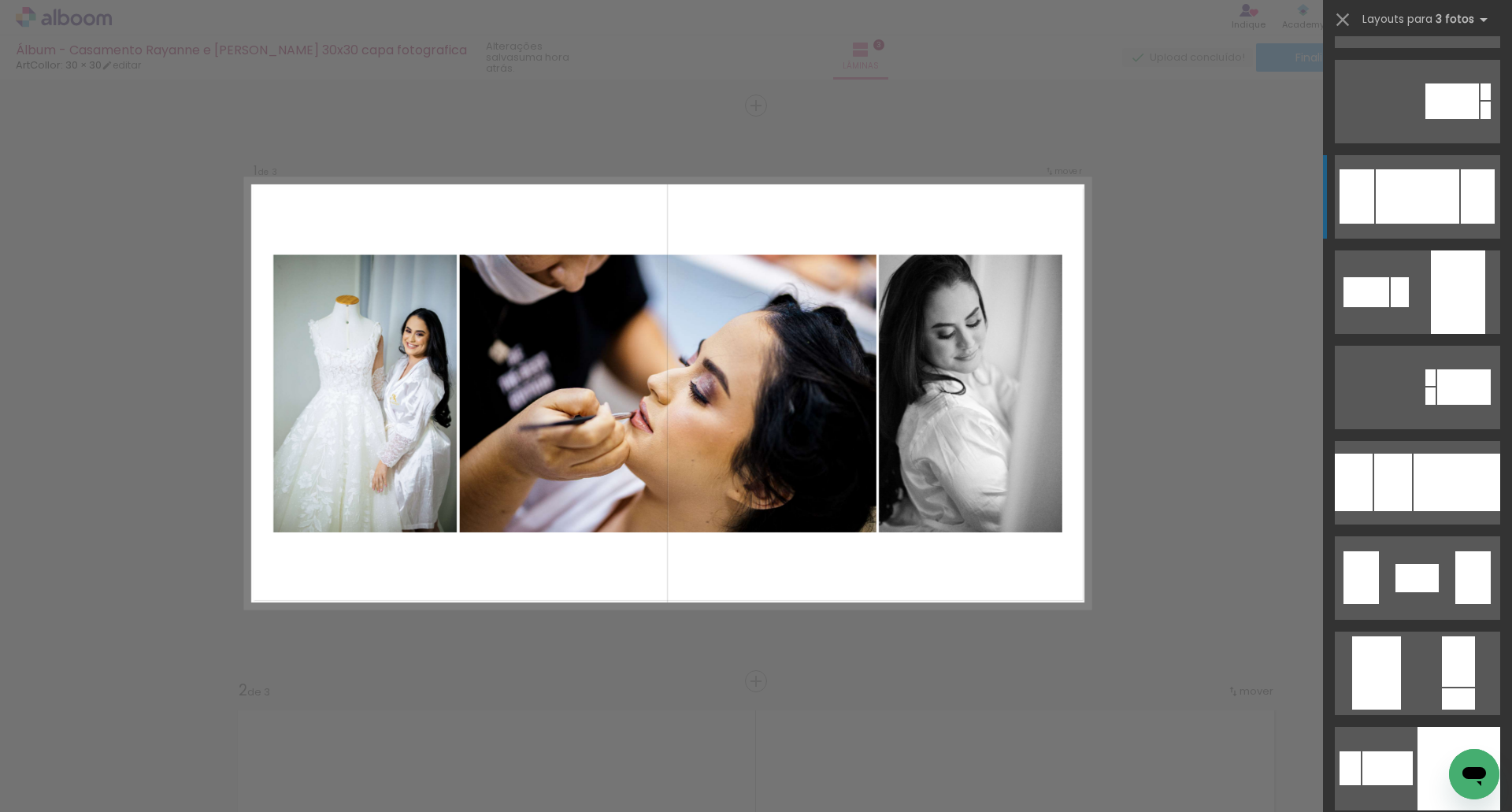
click at [1409, 177] on div at bounding box center [1417, 196] width 84 height 54
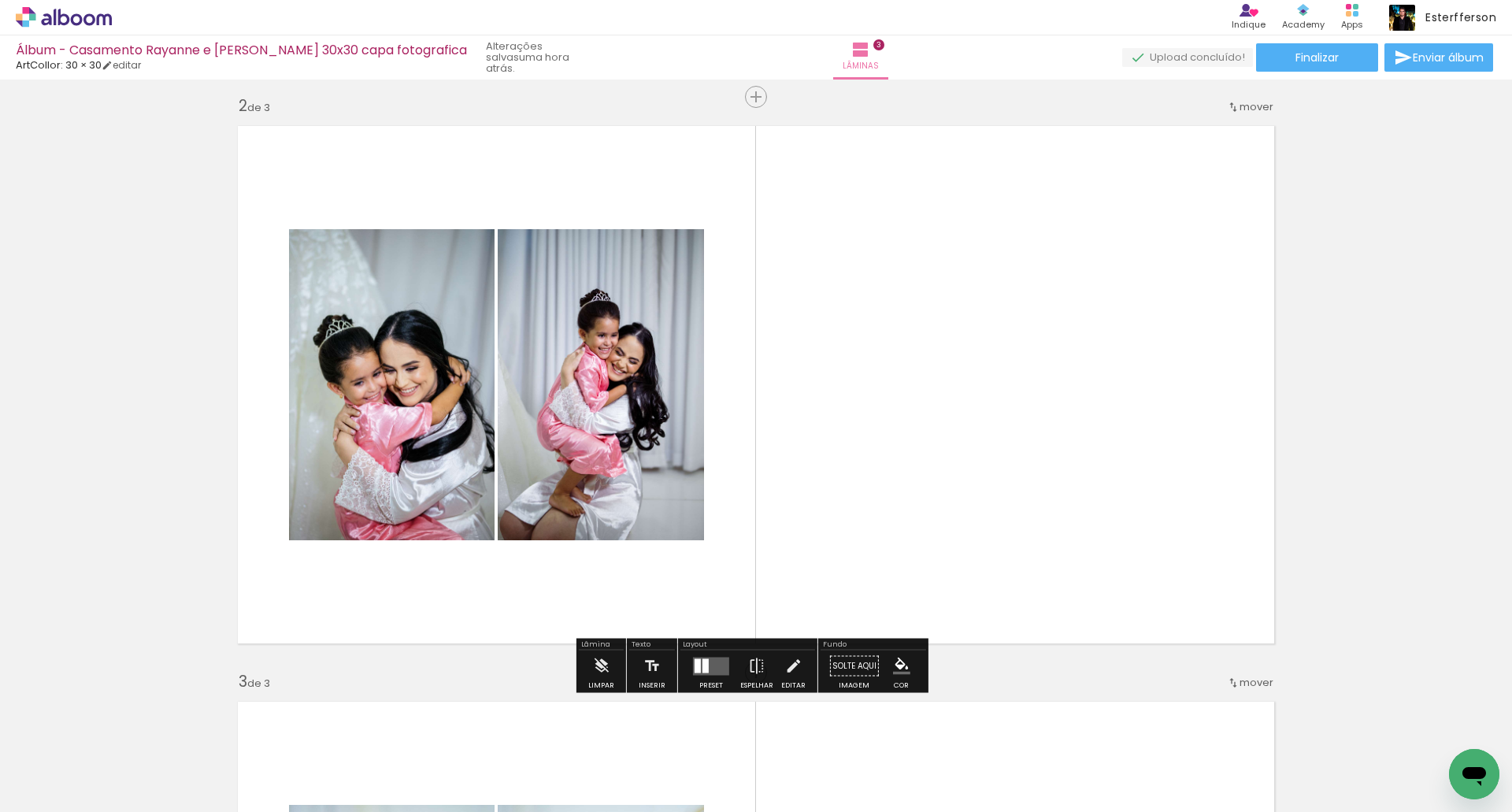
scroll to position [630, 0]
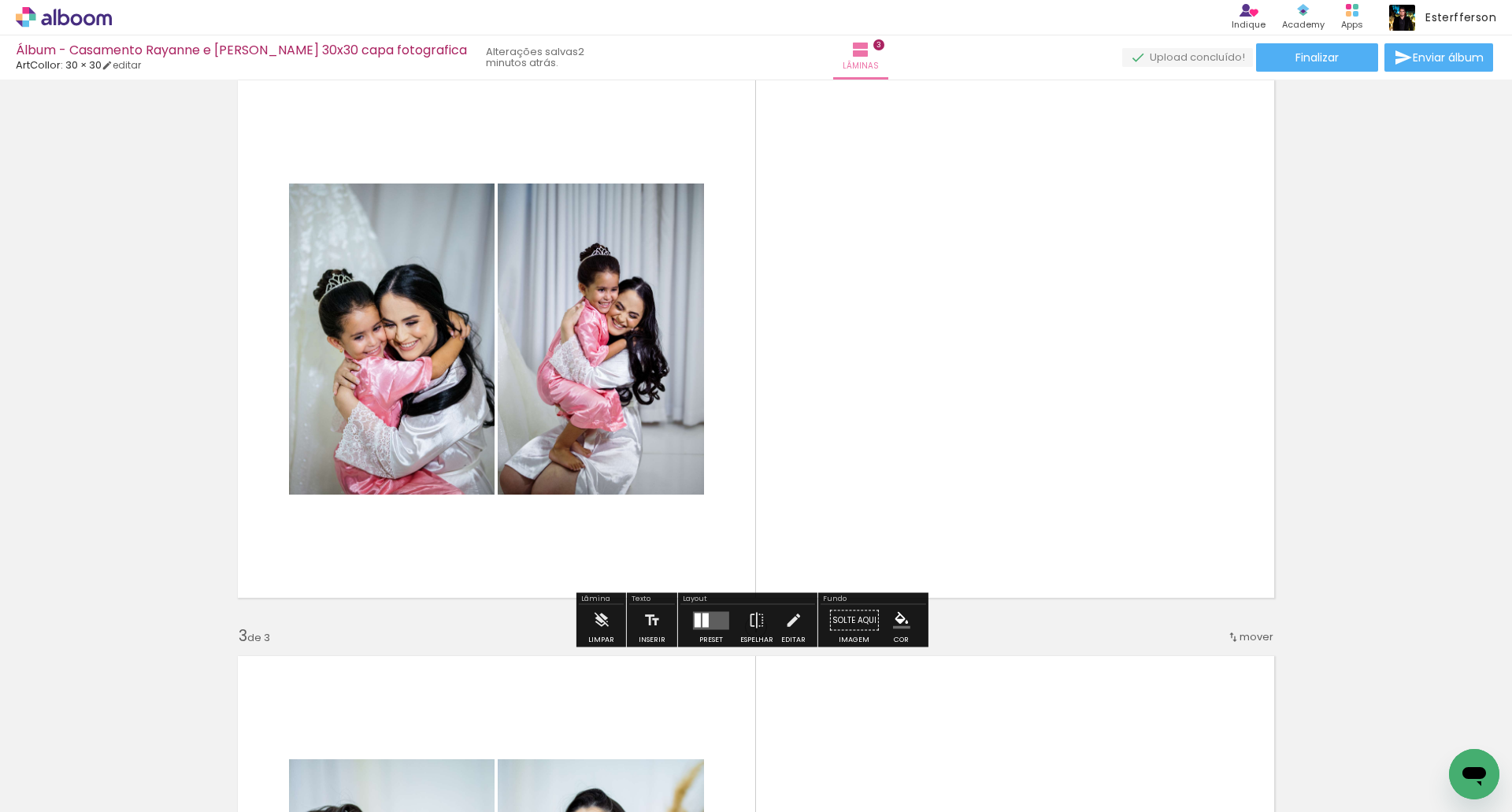
click at [707, 628] on quentale-layouter at bounding box center [711, 620] width 36 height 18
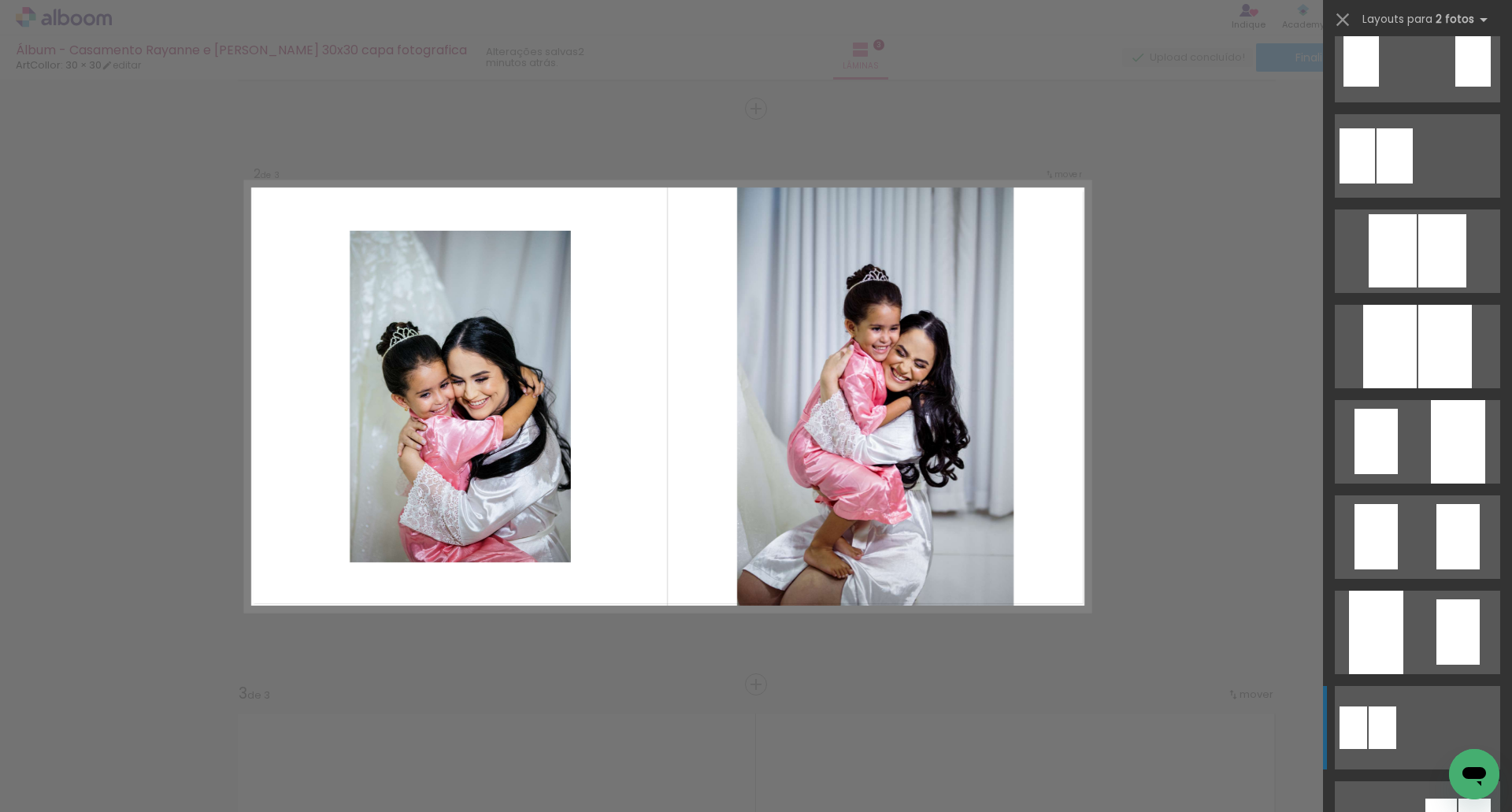
scroll to position [0, 0]
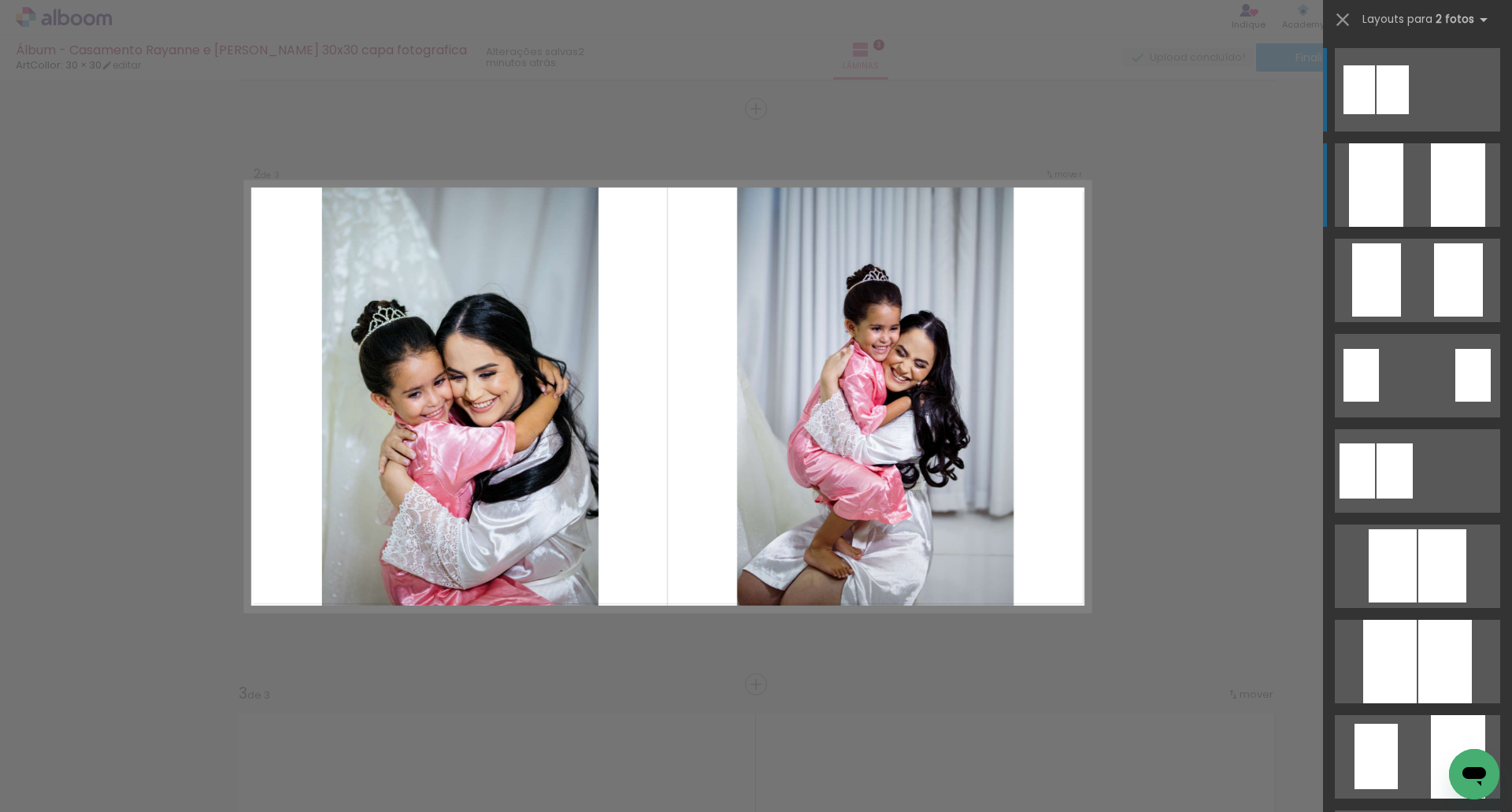
click at [1404, 189] on quentale-layouter at bounding box center [1417, 185] width 165 height 84
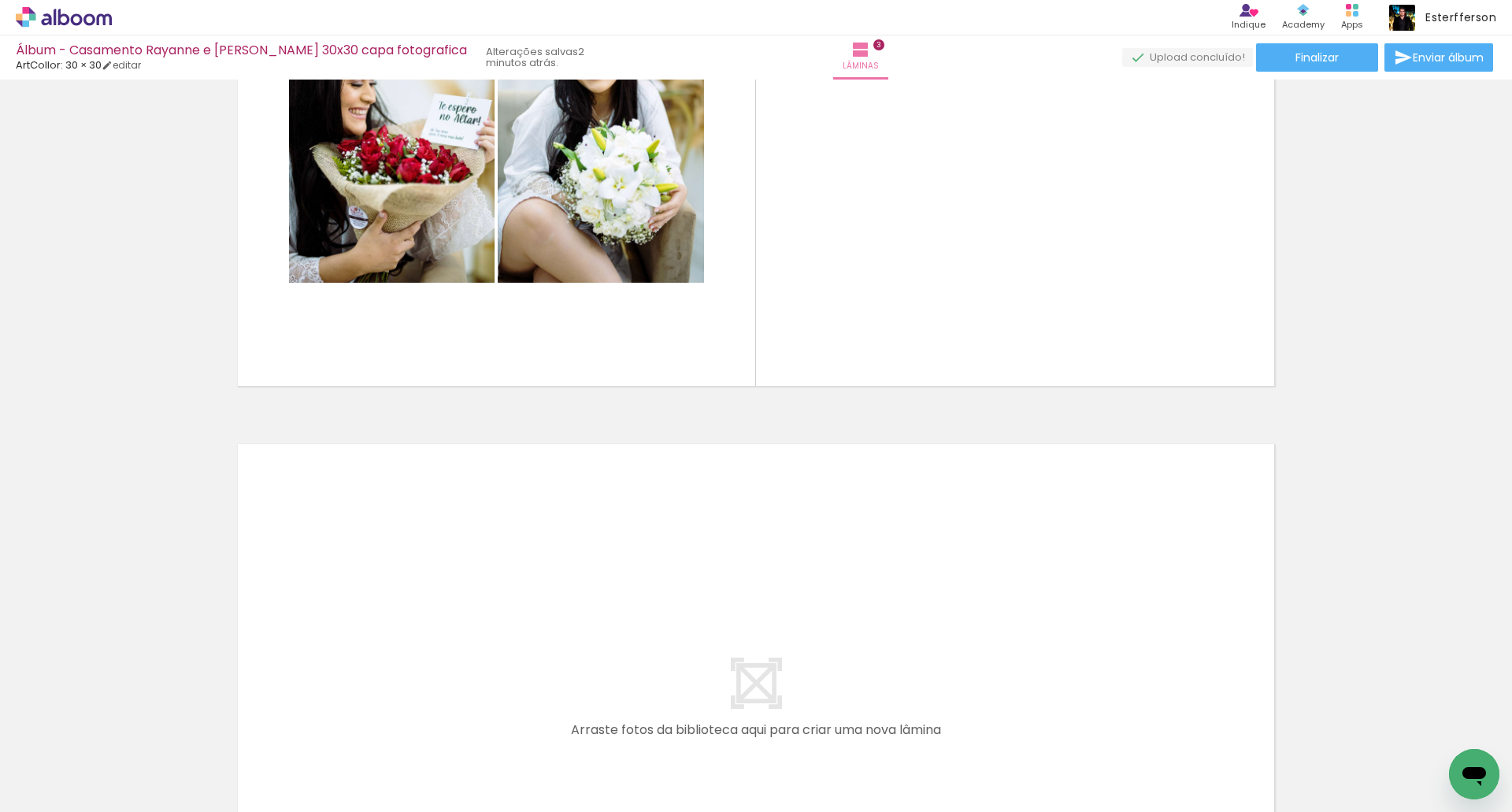
scroll to position [1182, 0]
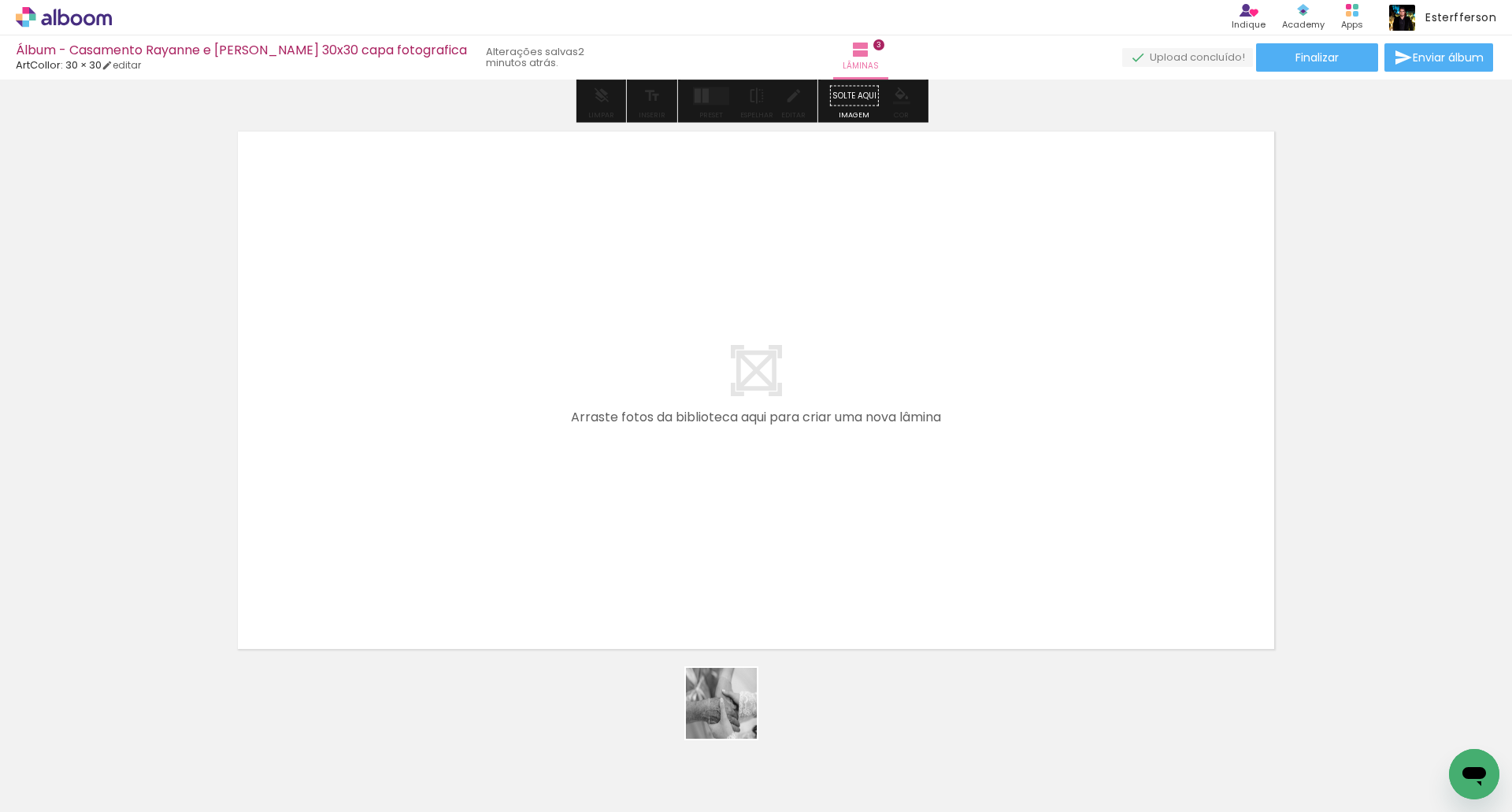
drag, startPoint x: 759, startPoint y: 744, endPoint x: 906, endPoint y: 705, distance: 152.1
click at [588, 548] on quentale-workspace at bounding box center [756, 406] width 1512 height 812
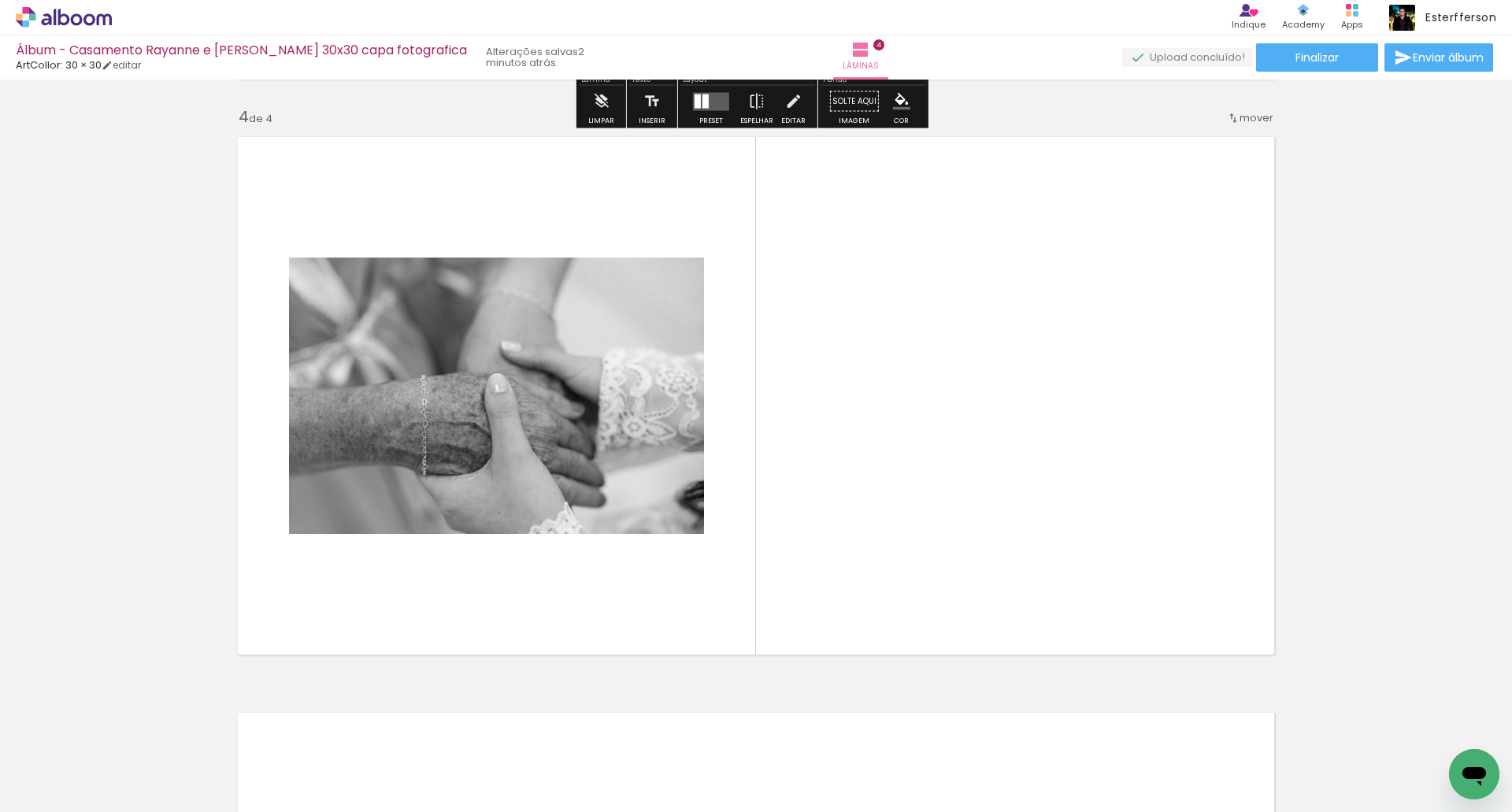
scroll to position [1724, 0]
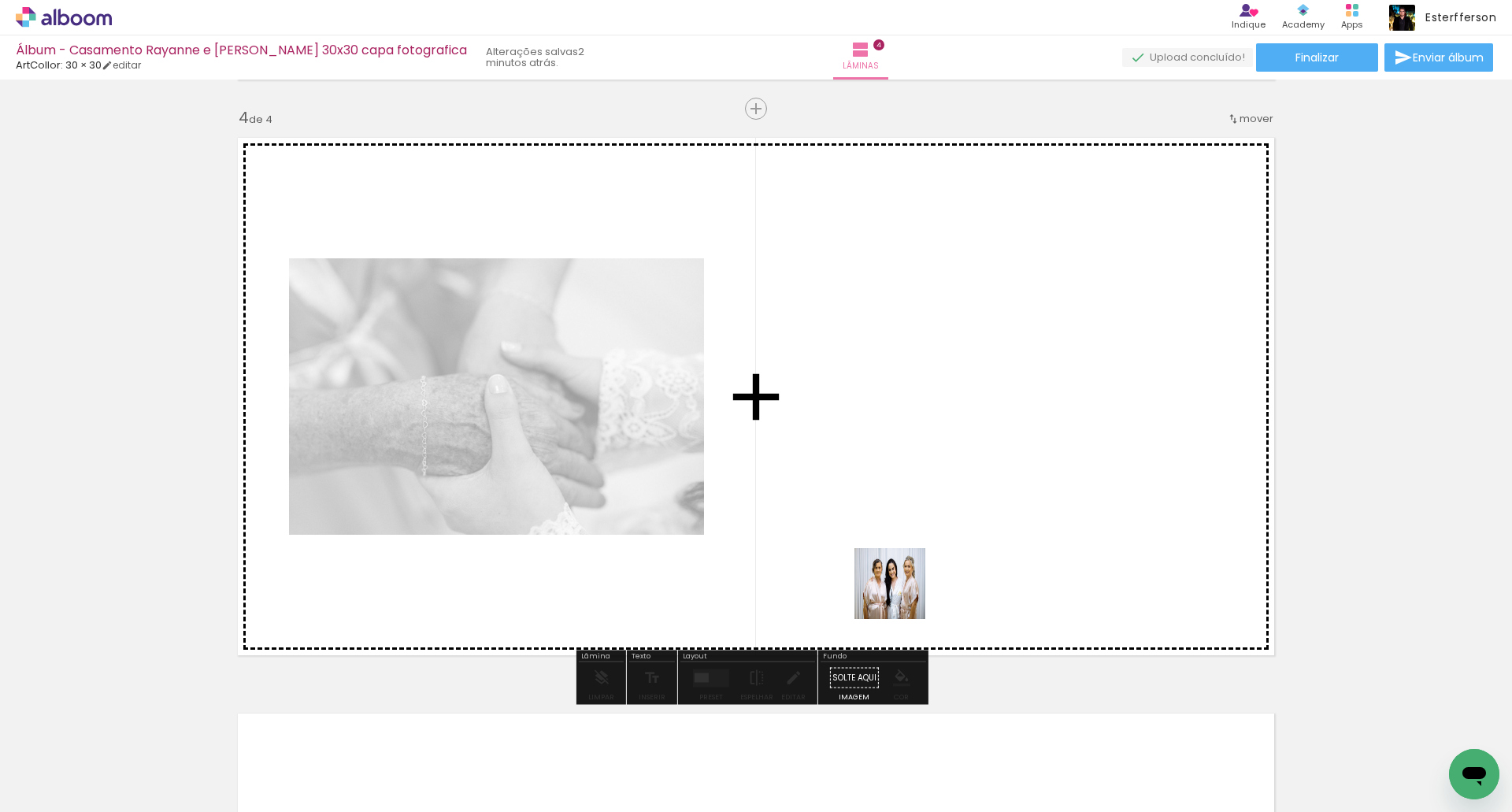
drag, startPoint x: 872, startPoint y: 761, endPoint x: 996, endPoint y: 636, distance: 176.1
click at [910, 489] on quentale-workspace at bounding box center [756, 406] width 1512 height 812
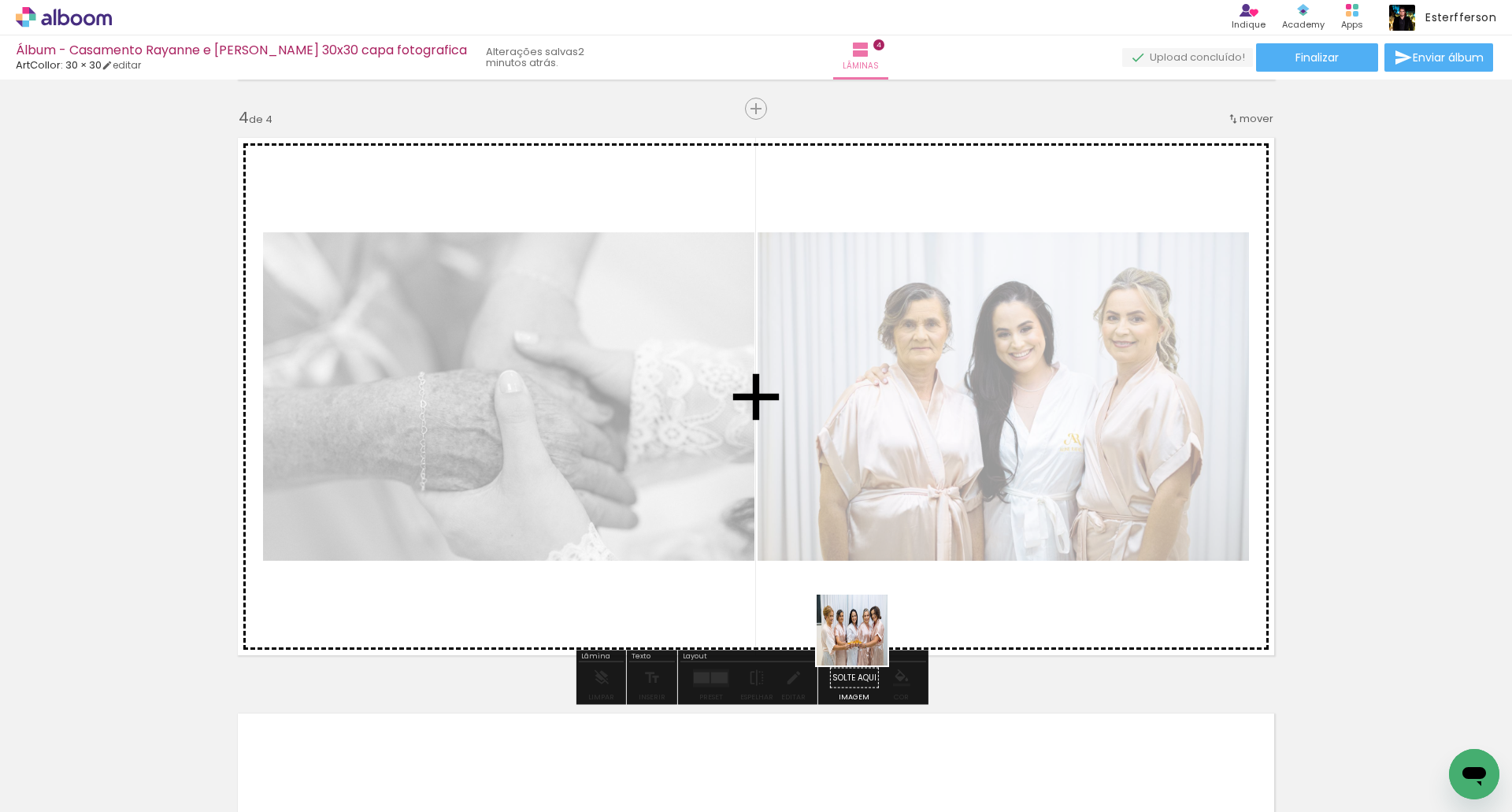
drag, startPoint x: 954, startPoint y: 755, endPoint x: 844, endPoint y: 628, distance: 168.0
click at [833, 628] on quentale-workspace at bounding box center [756, 406] width 1512 height 812
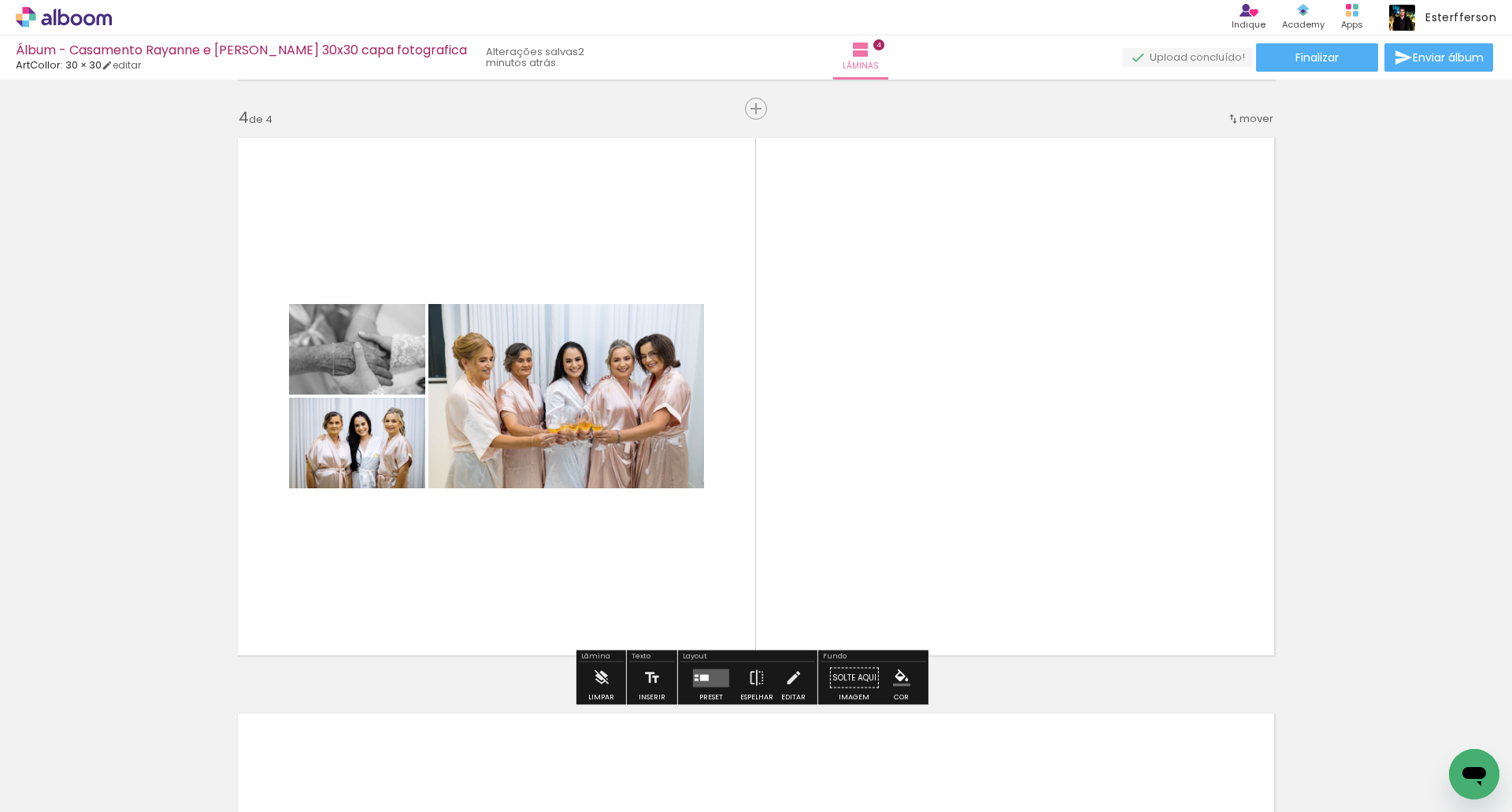
drag, startPoint x: 704, startPoint y: 682, endPoint x: 722, endPoint y: 668, distance: 22.8
click at [704, 681] on quentale-layouter at bounding box center [711, 677] width 36 height 18
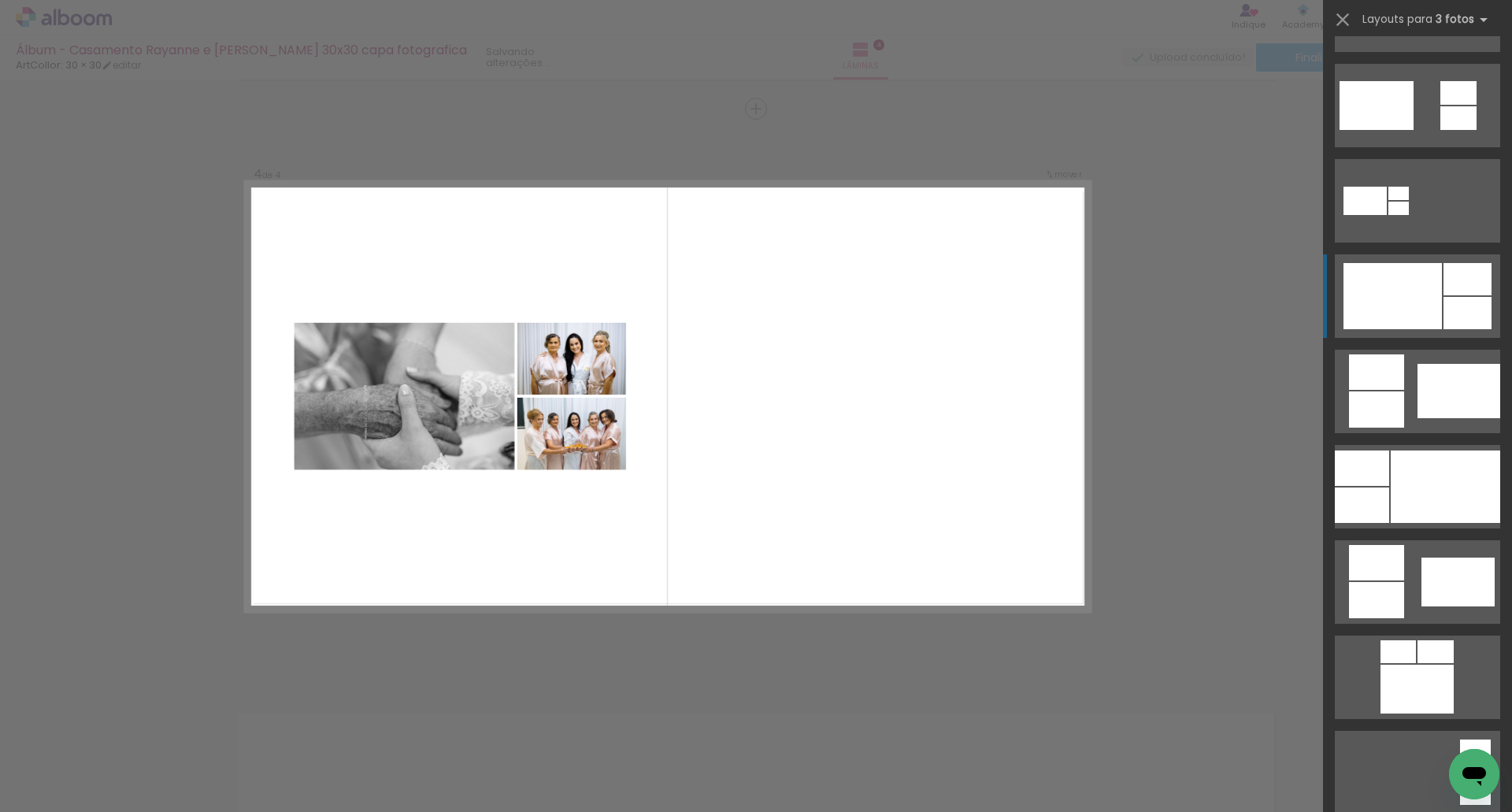
scroll to position [630, 0]
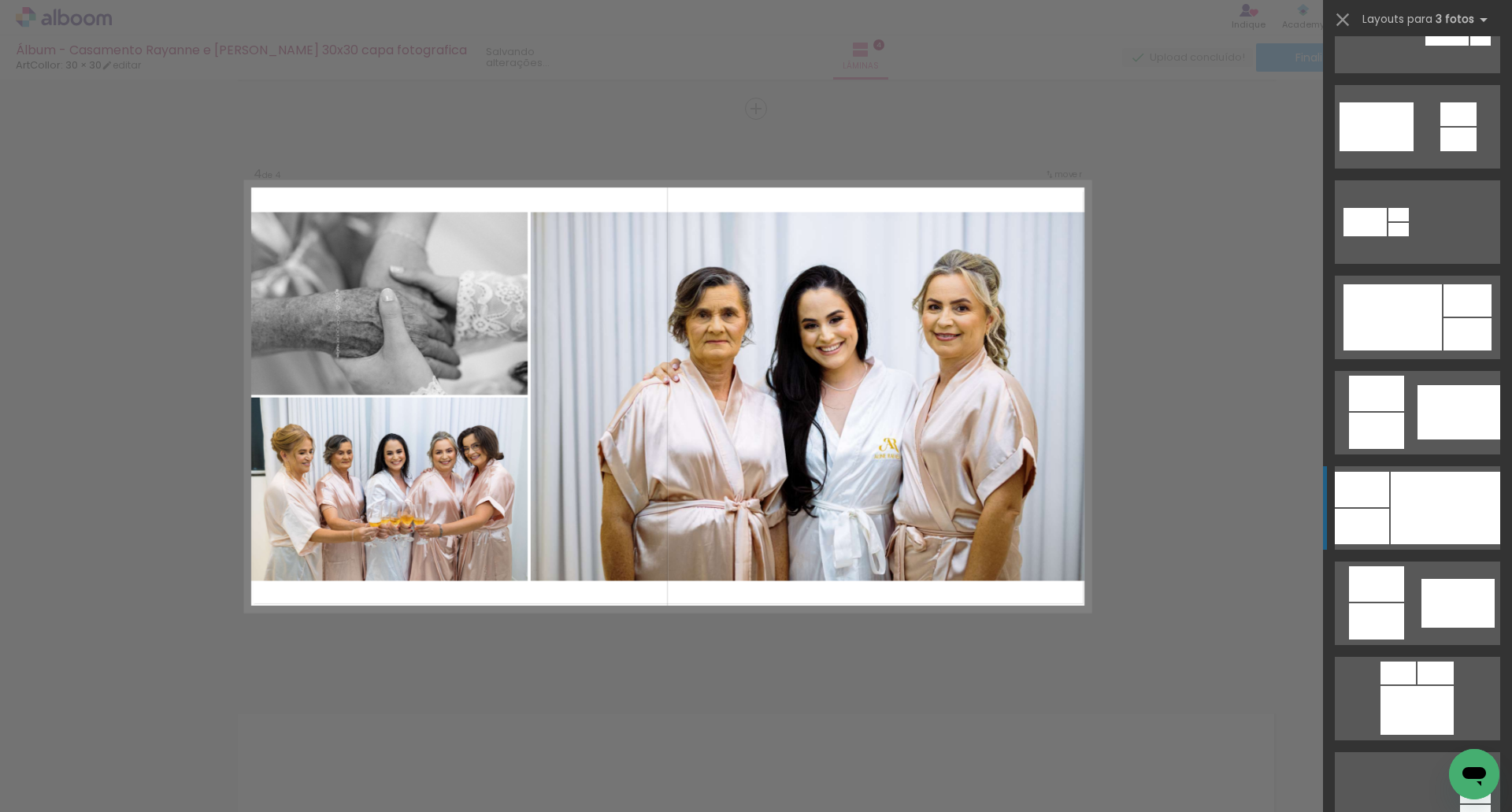
click at [1411, 507] on div at bounding box center [1445, 508] width 109 height 72
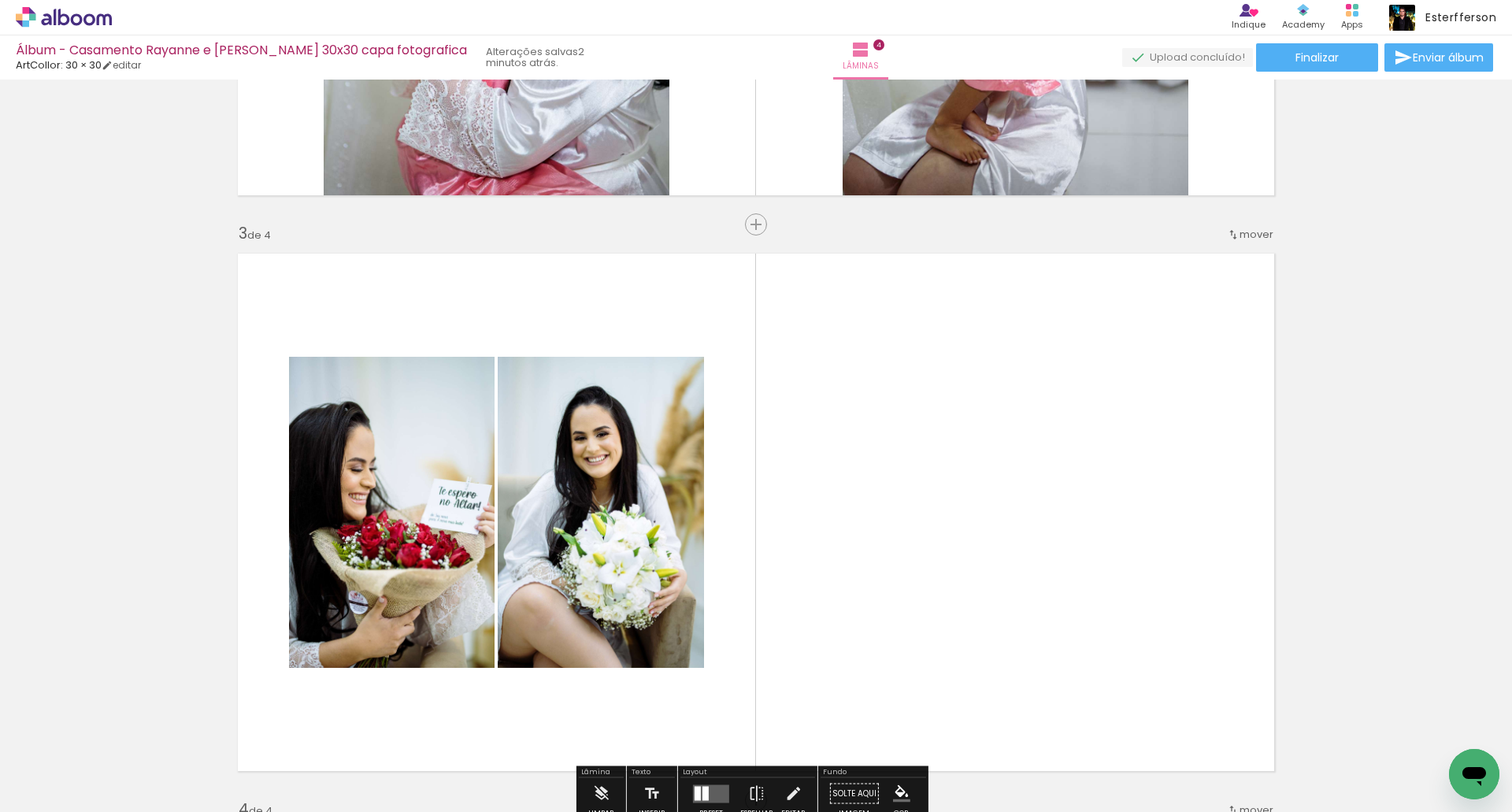
scroll to position [1204, 0]
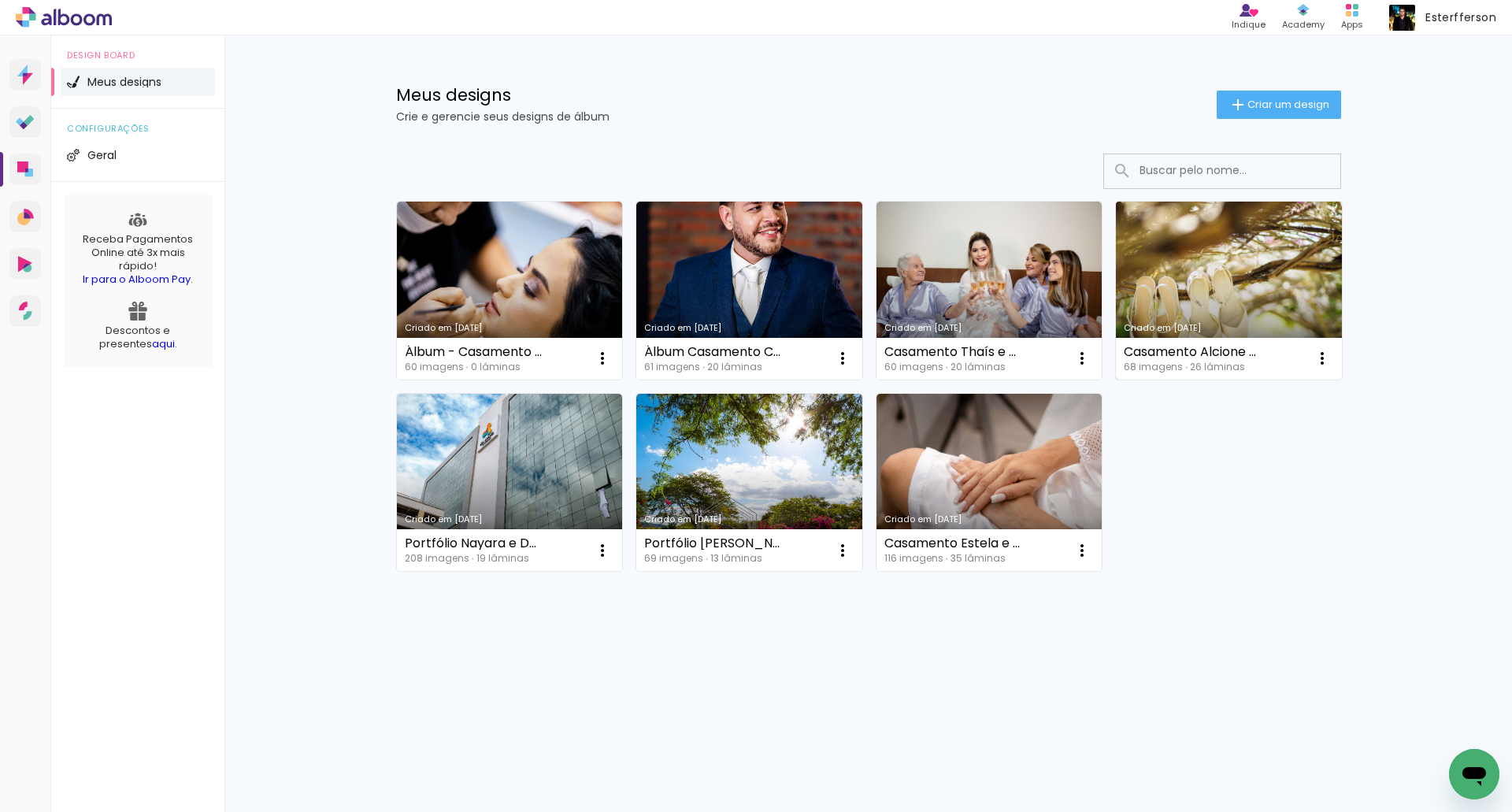
click at [1170, 260] on link "Criado em [DATE]" at bounding box center [1229, 290] width 226 height 178
